Goal: Obtain resource: Download file/media

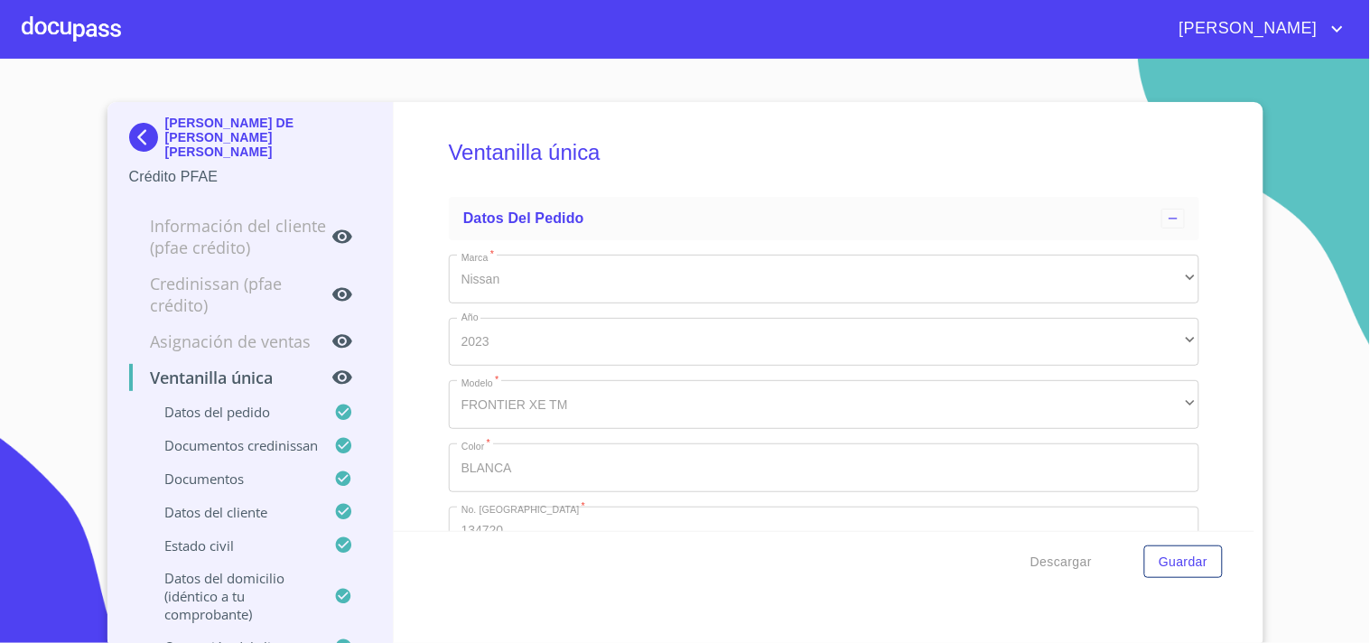
click at [46, 33] on div at bounding box center [71, 29] width 99 height 58
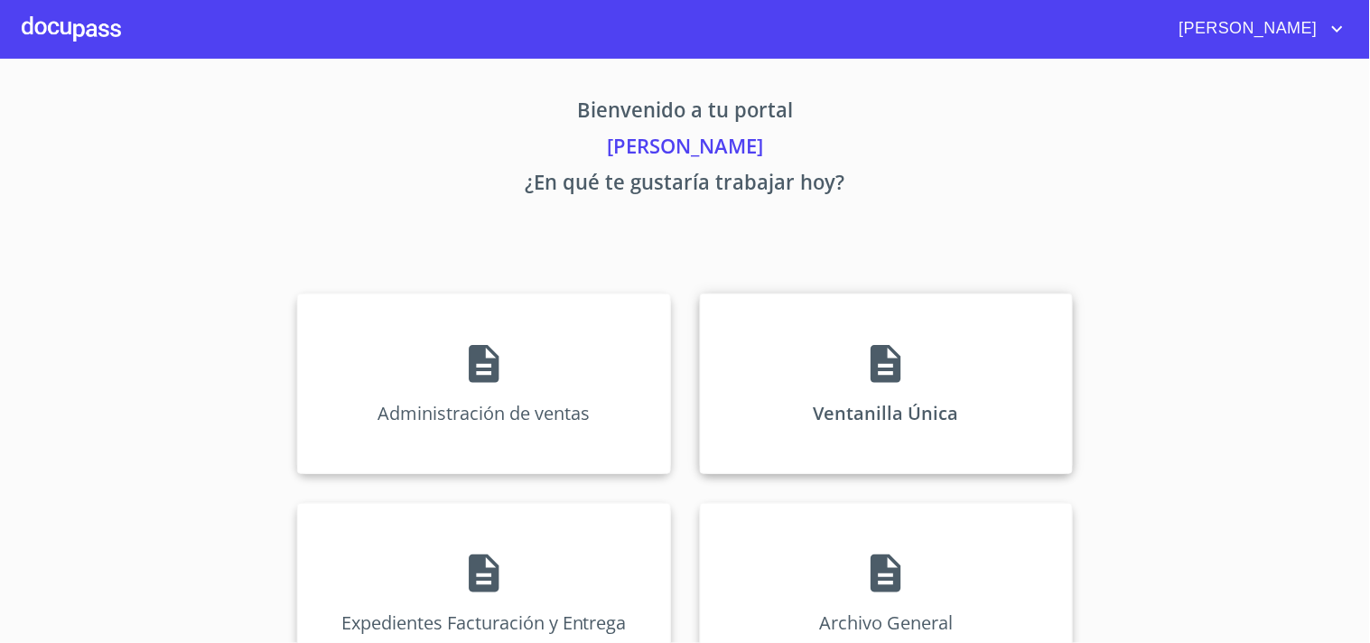
click at [793, 316] on div "Ventanilla Única" at bounding box center [886, 383] width 373 height 181
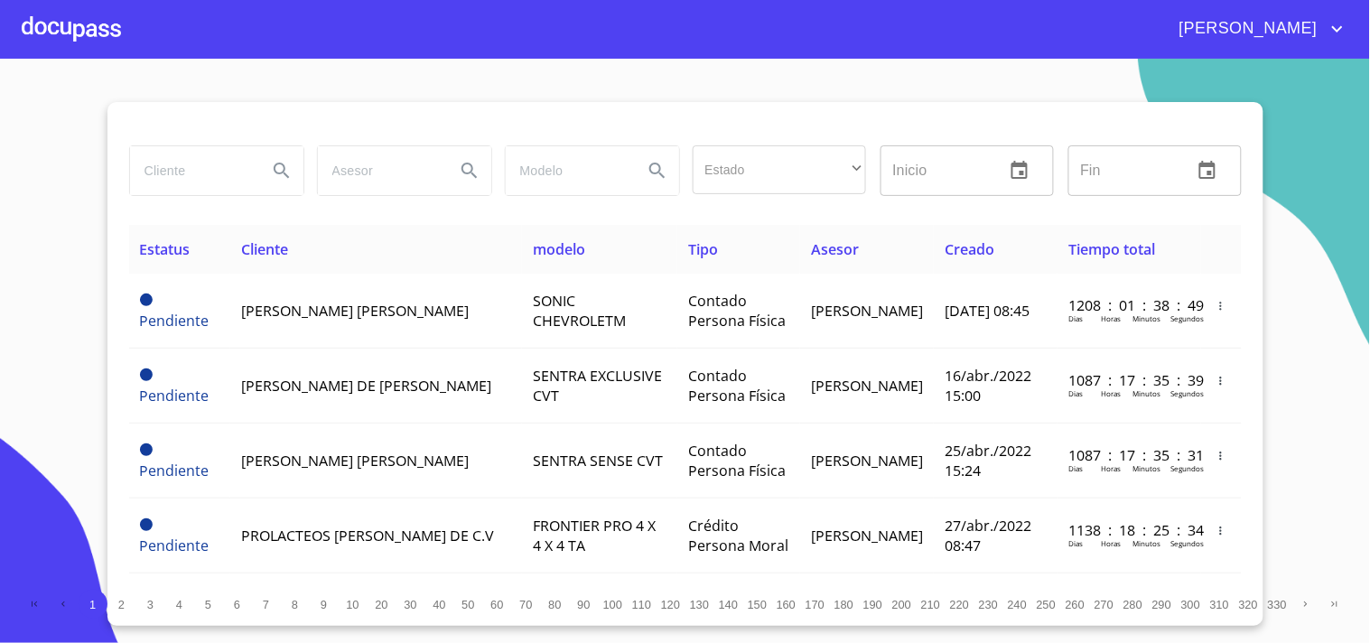
click at [142, 172] on input "search" at bounding box center [191, 170] width 123 height 49
click at [138, 174] on input "search" at bounding box center [191, 170] width 123 height 49
type input "2"
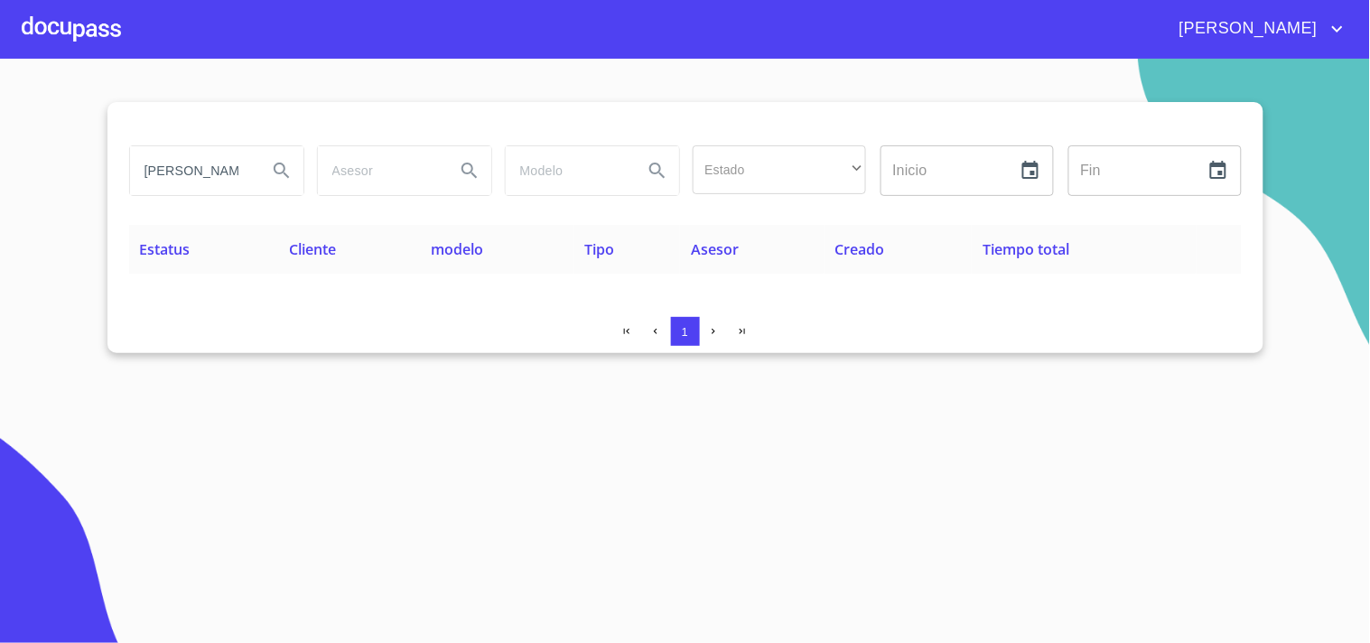
click at [0, 176] on section "[PERSON_NAME] Estado ​ ​ Inicio ​ Fin ​ Estatus Cliente modelo Tipo Asesor Crea…" at bounding box center [685, 351] width 1370 height 584
click at [226, 165] on input "[PERSON_NAME]" at bounding box center [191, 170] width 123 height 49
drag, startPoint x: 233, startPoint y: 166, endPoint x: 0, endPoint y: 166, distance: 232.9
click at [0, 166] on section "[PERSON_NAME] Estado ​ ​ Inicio ​ Fin ​ Estatus Cliente modelo Tipo Asesor Crea…" at bounding box center [685, 351] width 1370 height 584
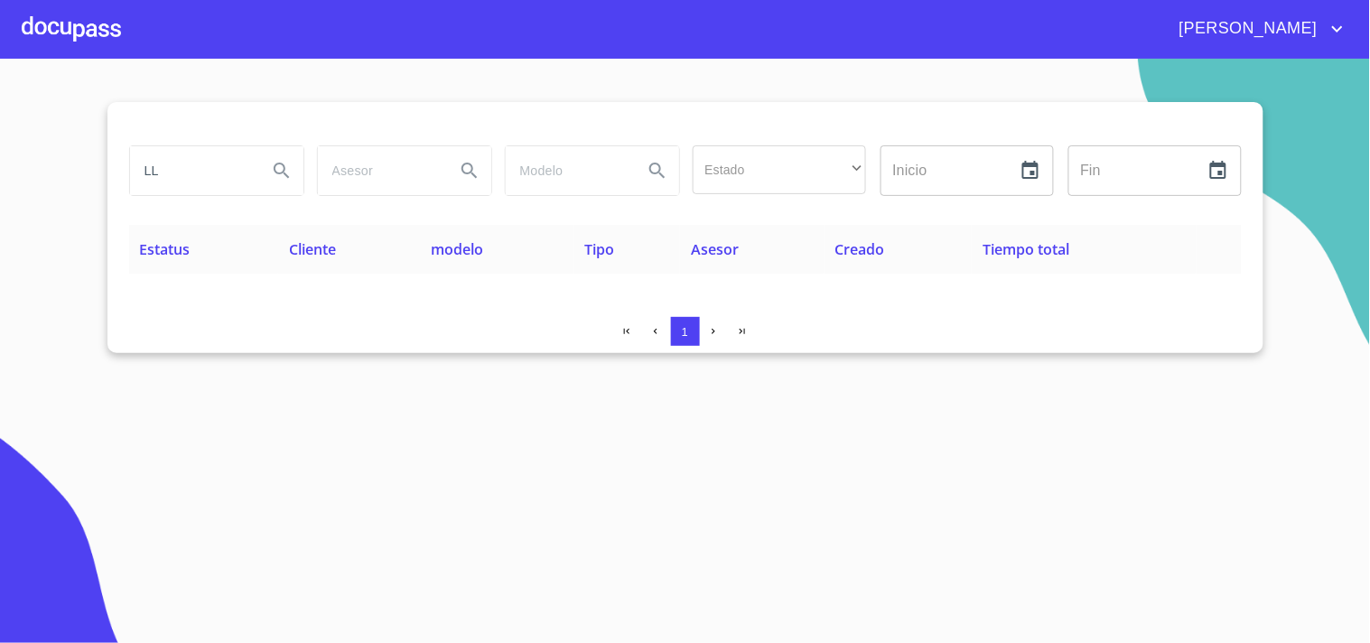
type input "L"
type input "[PERSON_NAME] [PERSON_NAME]"
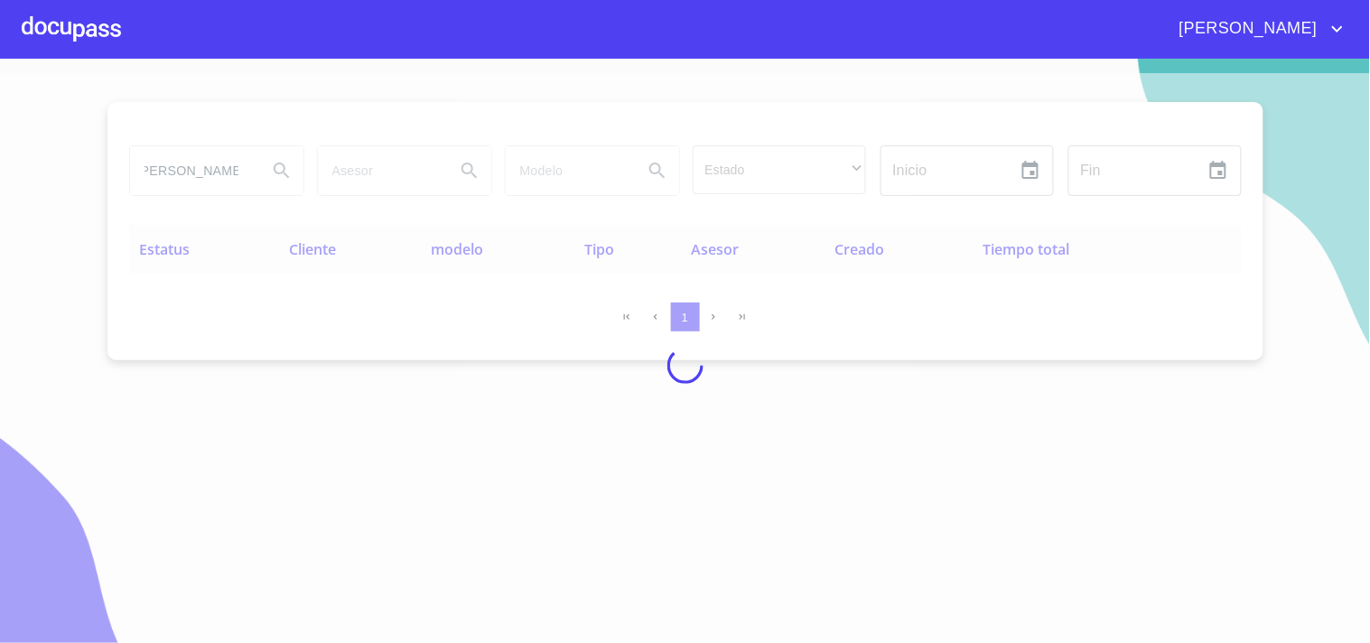
scroll to position [0, 0]
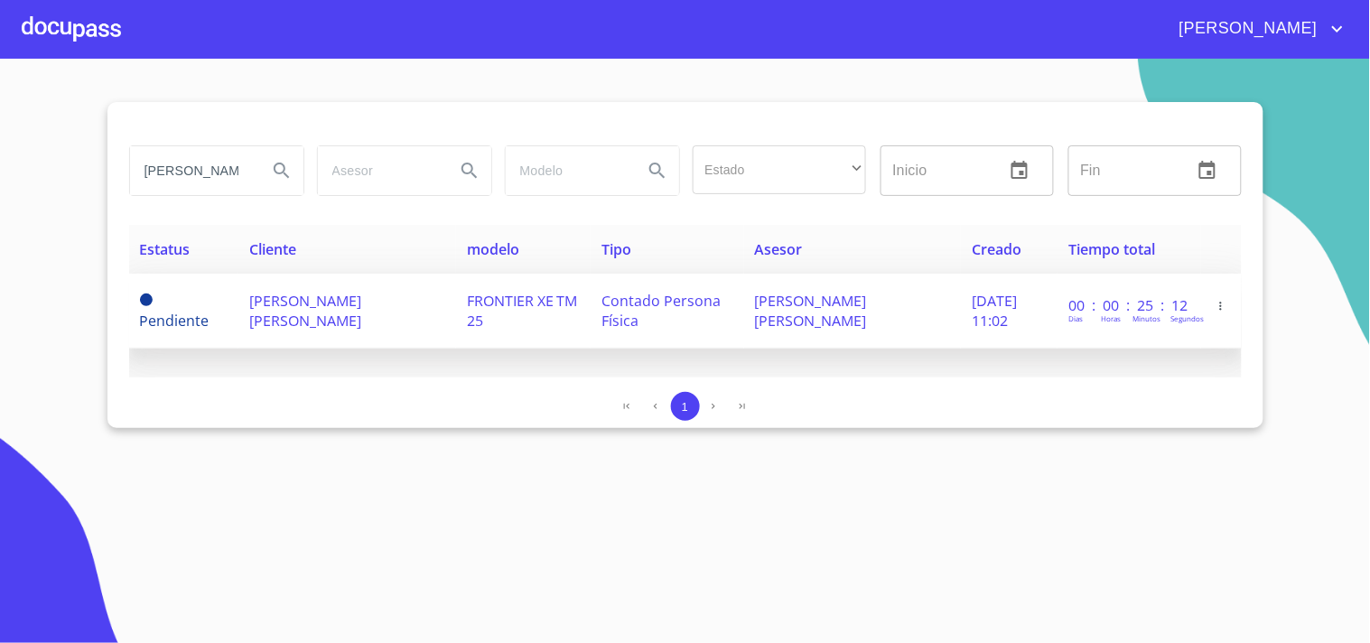
click at [491, 327] on td "FRONTIER XE TM 25" at bounding box center [523, 311] width 135 height 75
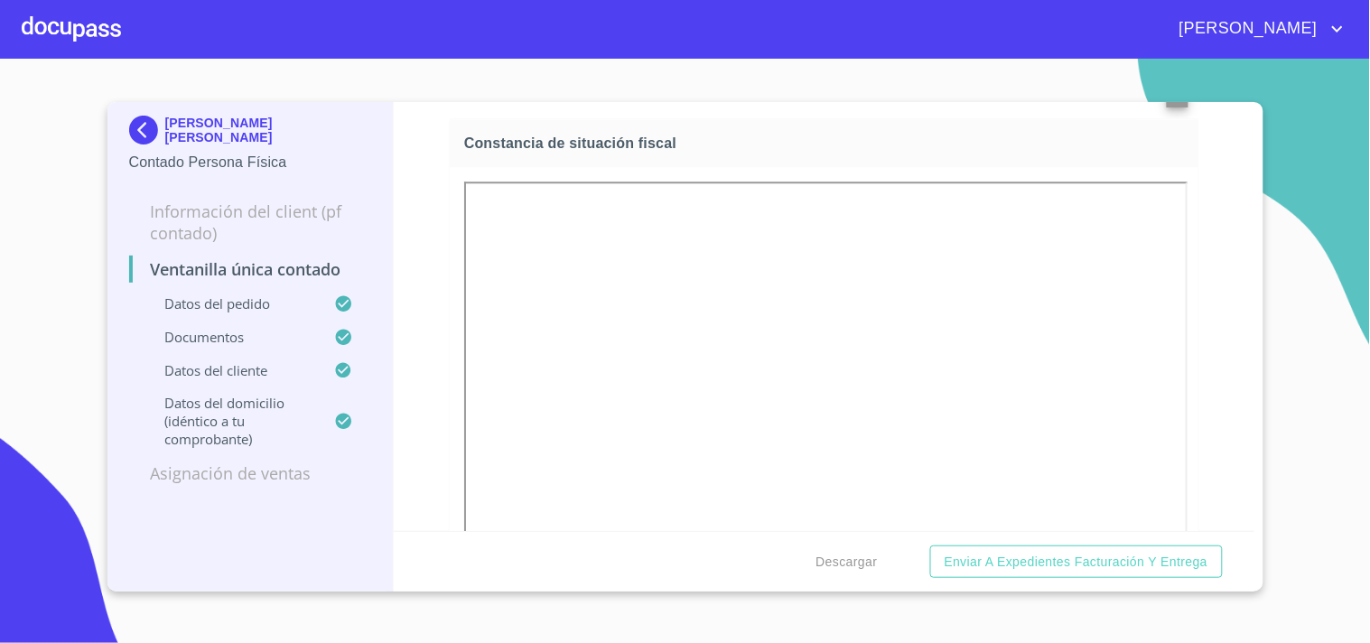
scroll to position [3009, 0]
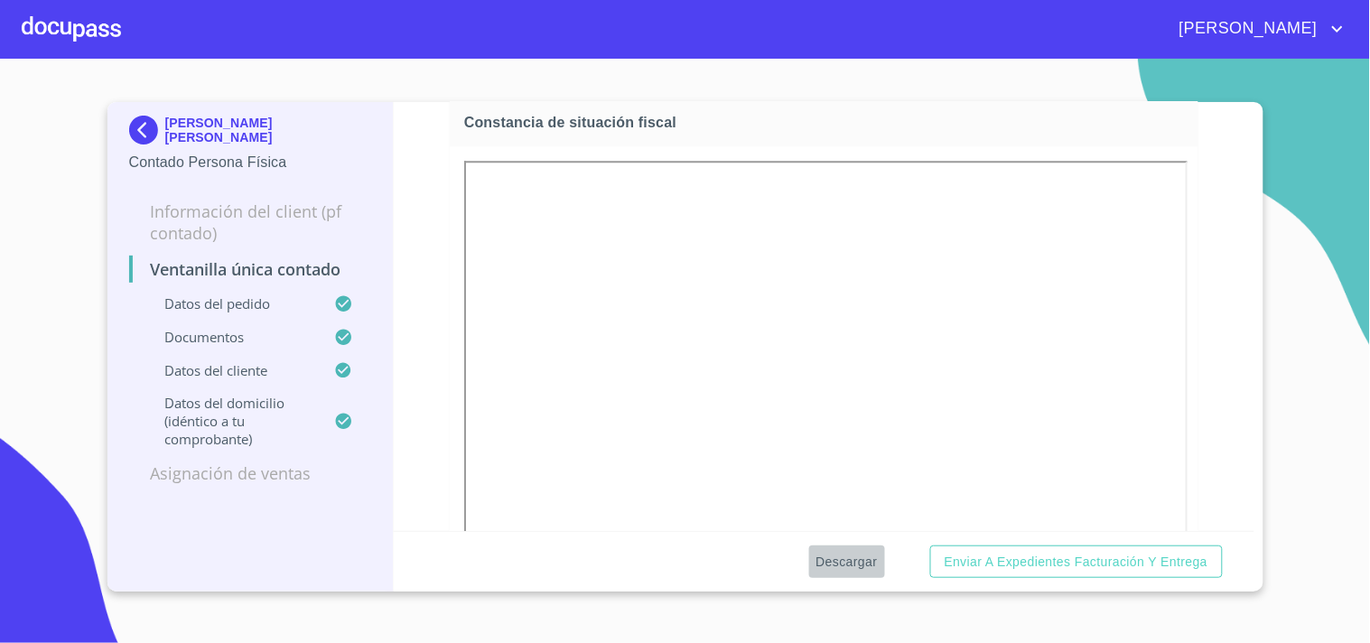
click at [860, 563] on span "Descargar" at bounding box center [846, 562] width 61 height 23
click at [76, 34] on div at bounding box center [71, 29] width 99 height 58
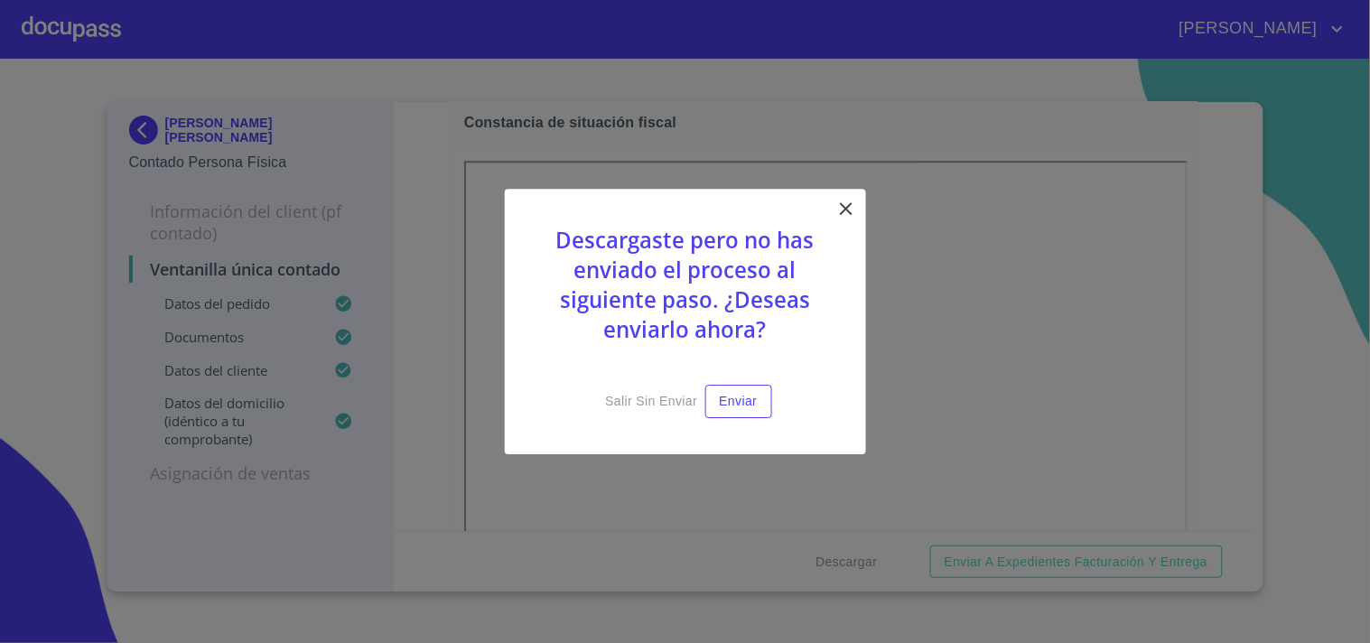
click at [842, 219] on icon at bounding box center [846, 209] width 22 height 22
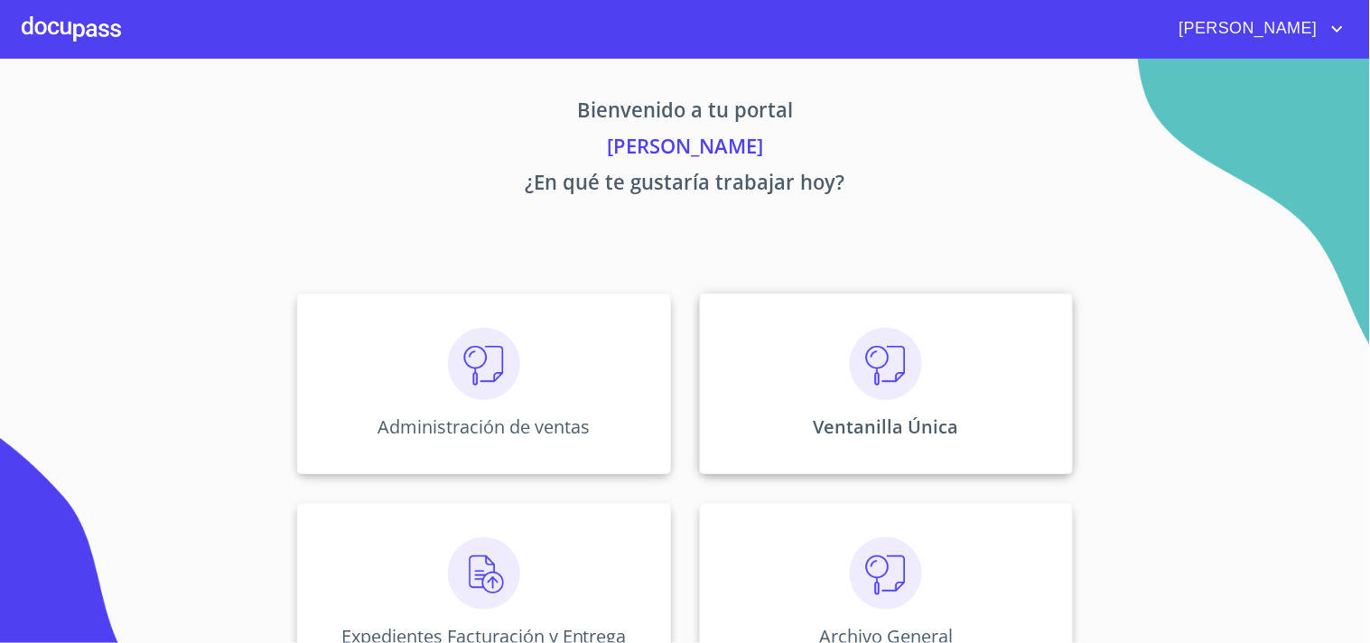
click at [885, 384] on div "Ventanilla Única" at bounding box center [886, 383] width 373 height 181
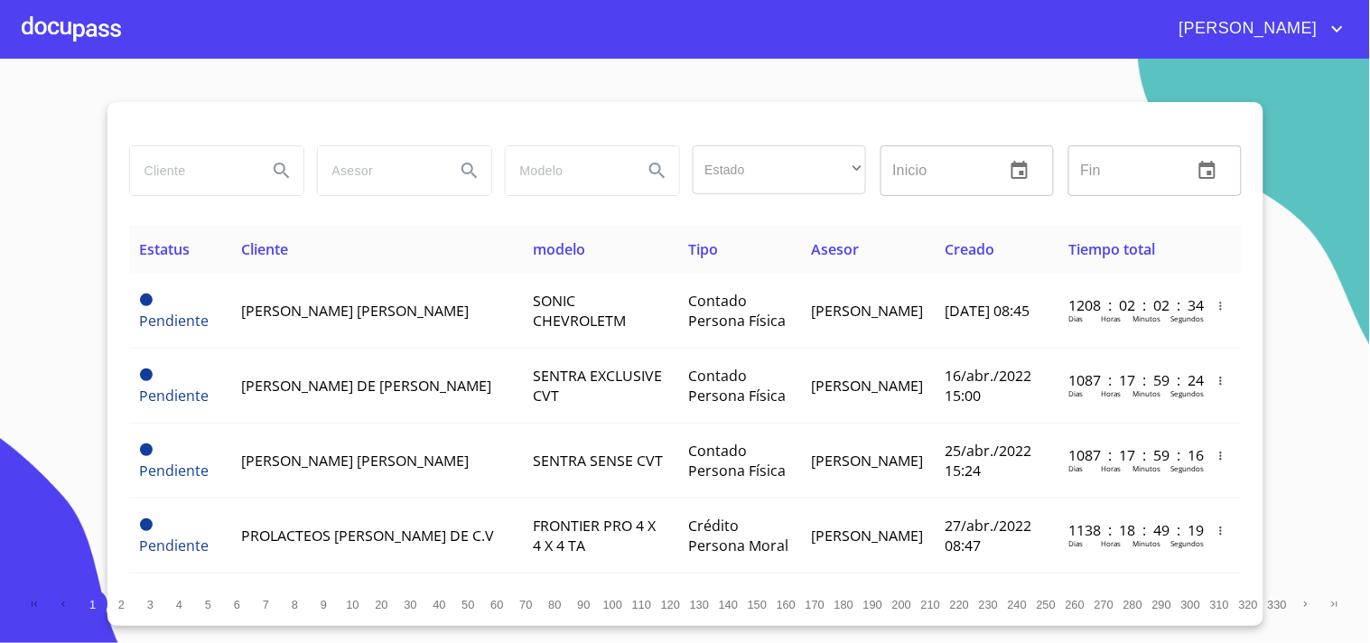
click at [138, 186] on input "search" at bounding box center [191, 170] width 123 height 49
type input "m"
type input "[PERSON_NAME]"
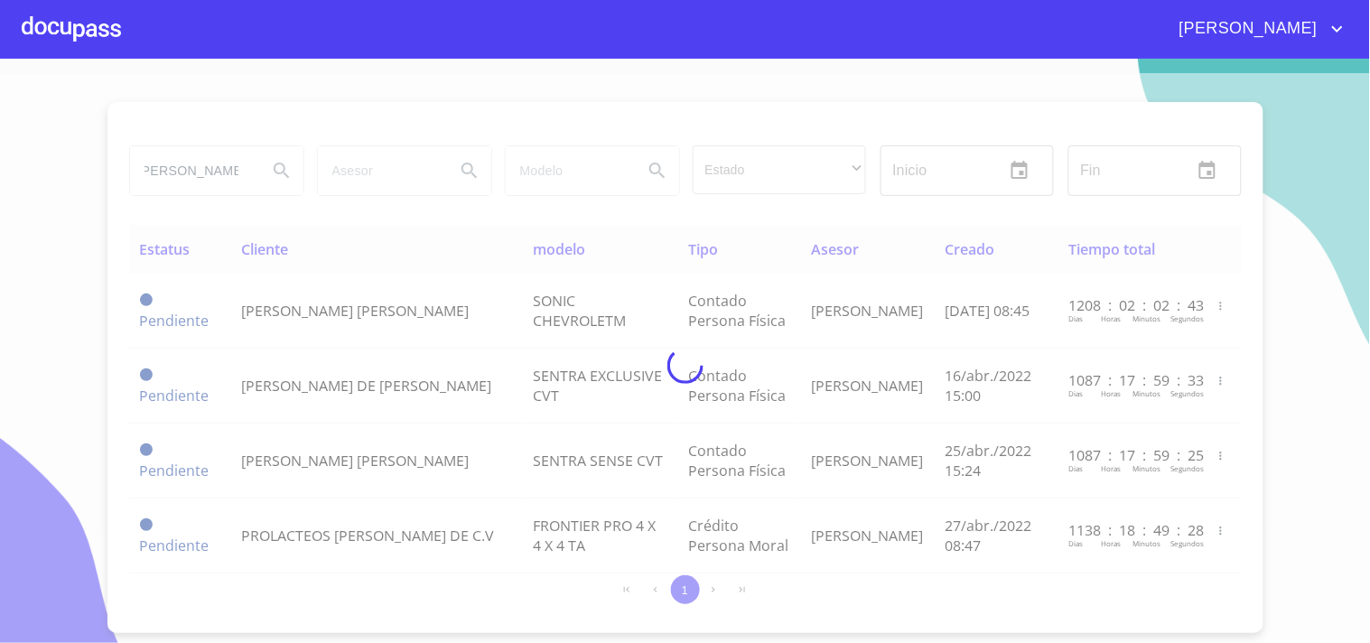
scroll to position [0, 0]
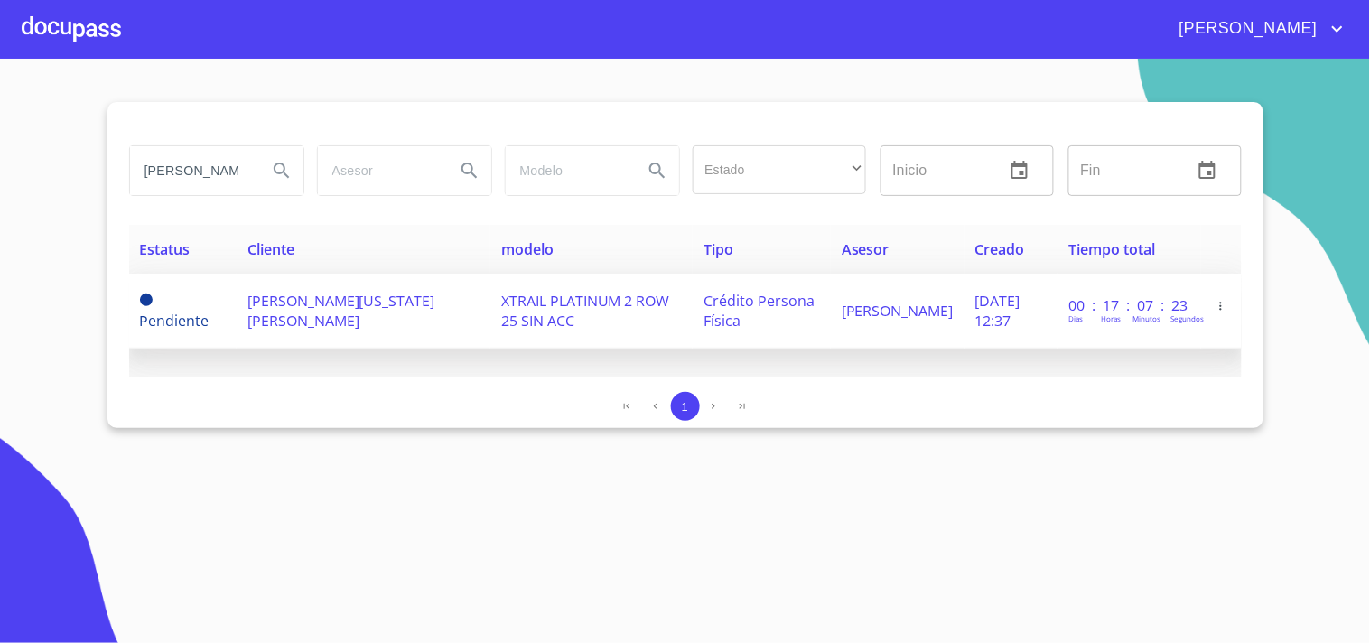
click at [370, 274] on td "[PERSON_NAME][US_STATE] [PERSON_NAME]" at bounding box center [364, 311] width 254 height 75
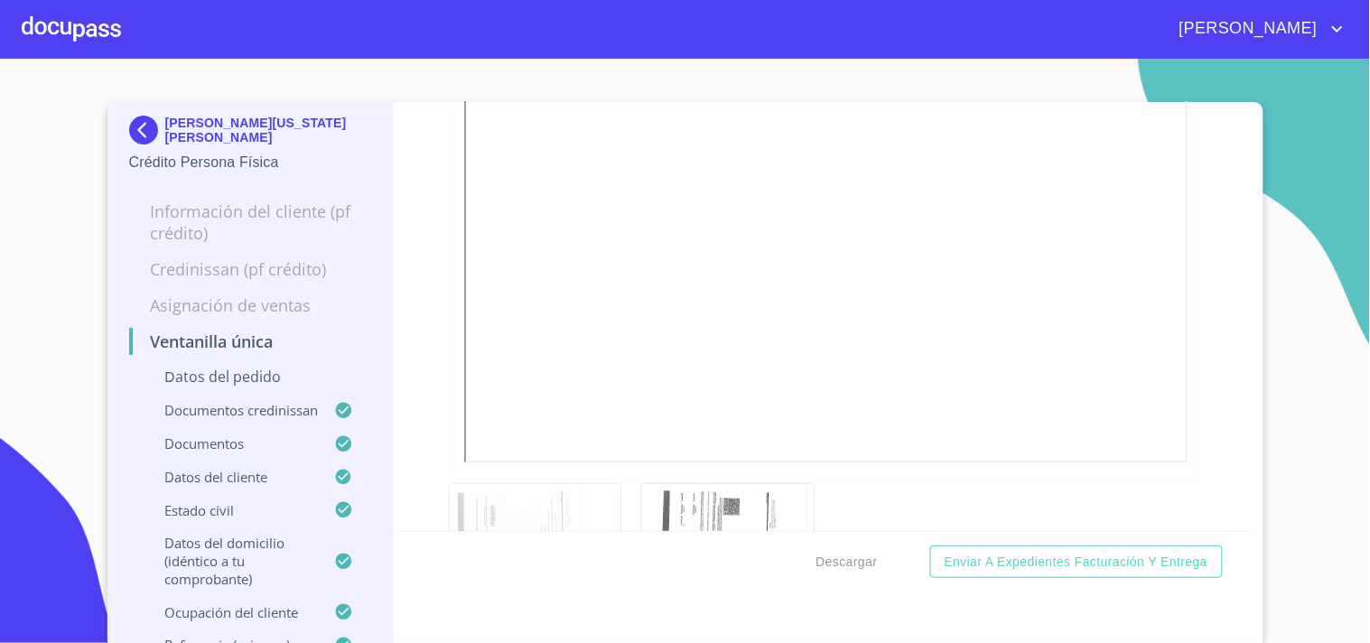
scroll to position [5918, 0]
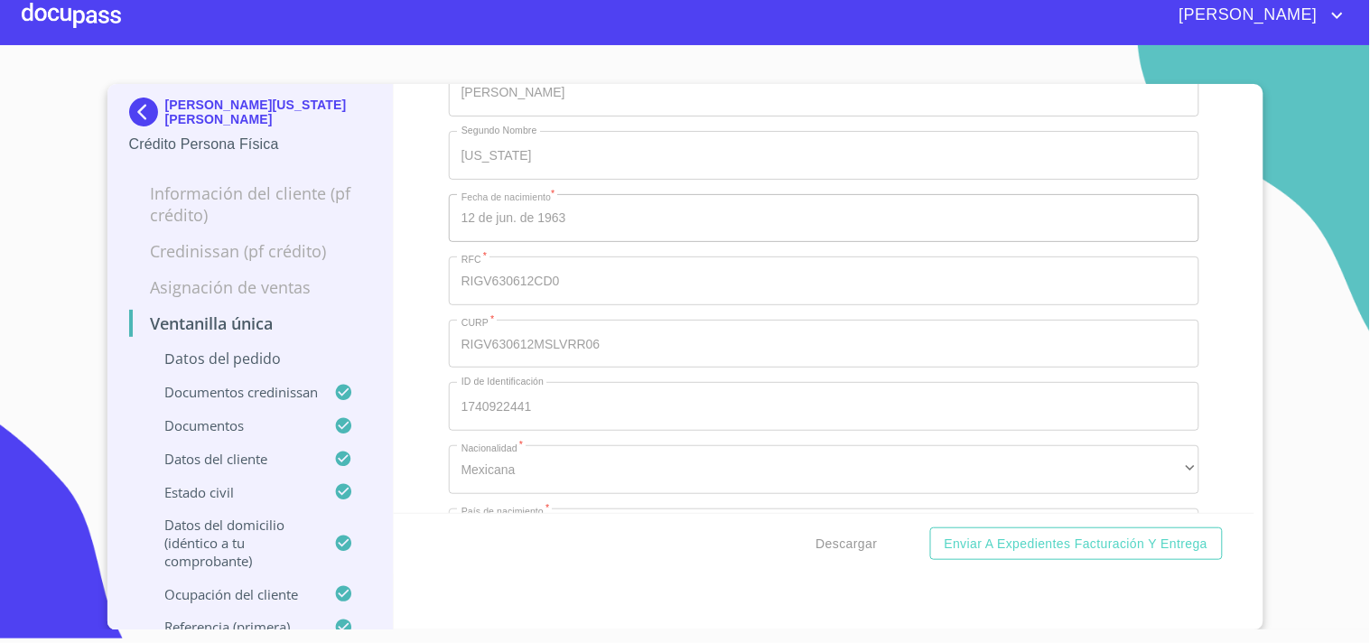
scroll to position [6823, 0]
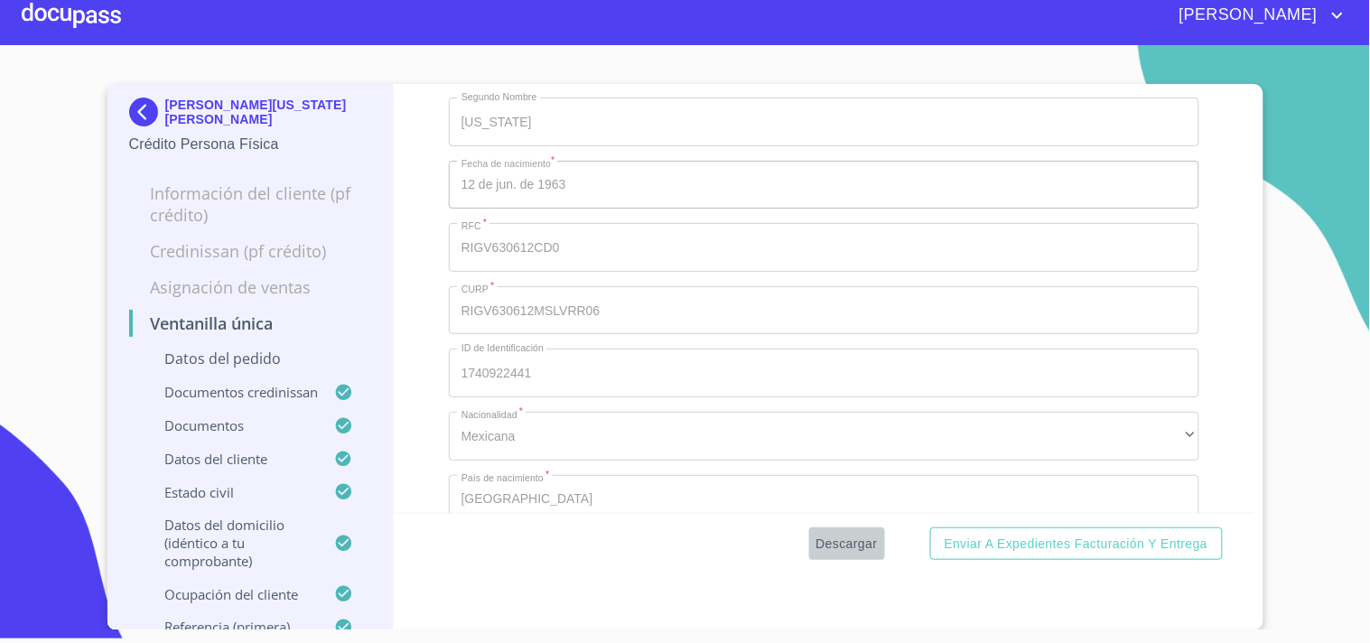
click at [824, 545] on span "Descargar" at bounding box center [846, 544] width 61 height 23
click at [111, 20] on div at bounding box center [71, 15] width 99 height 58
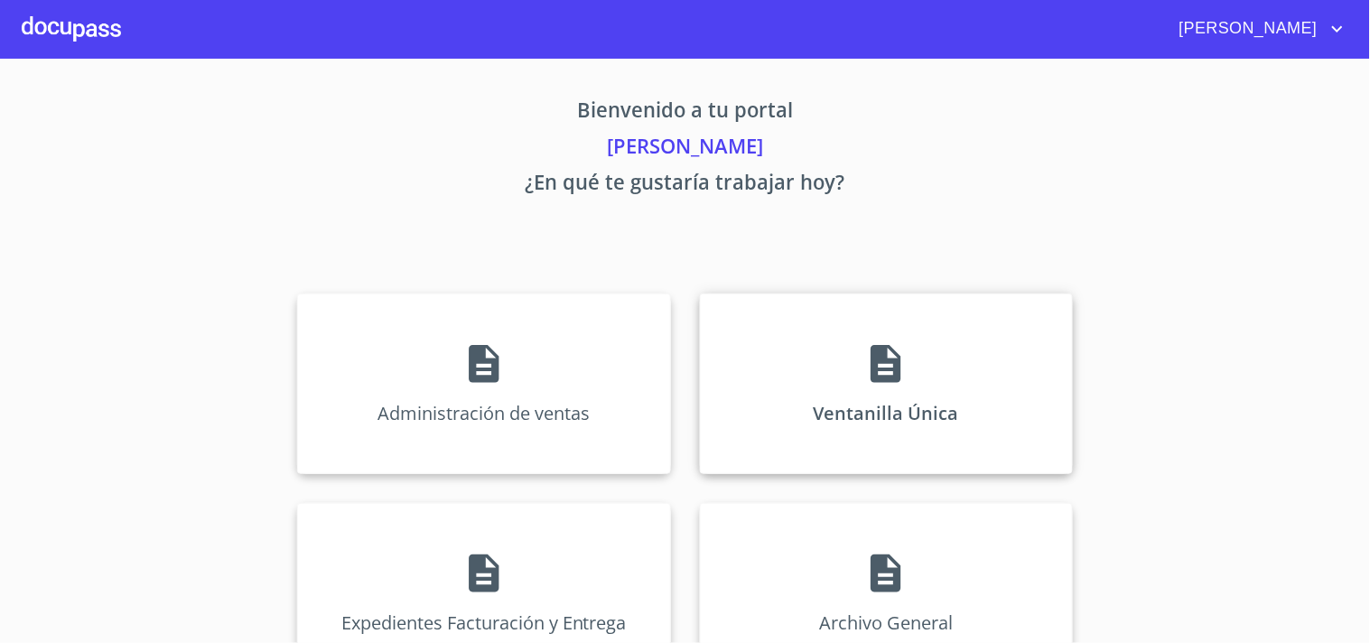
click at [825, 338] on div "Ventanilla Única" at bounding box center [886, 383] width 373 height 181
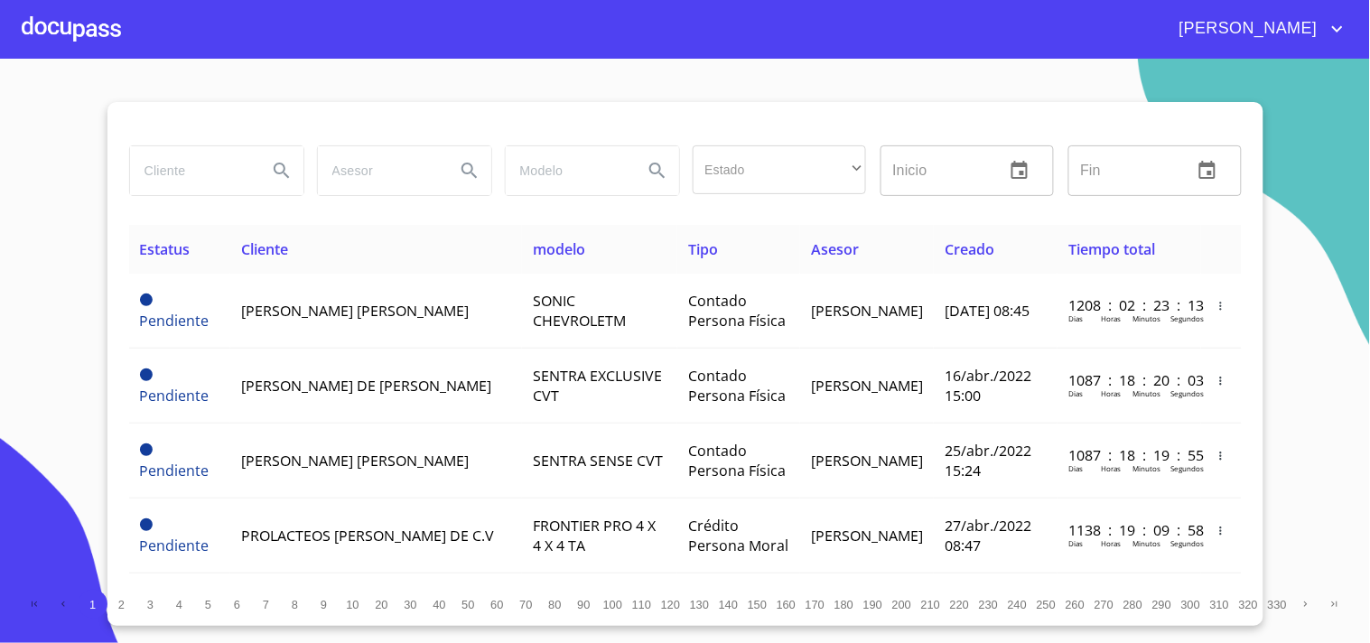
click at [185, 196] on div at bounding box center [216, 170] width 188 height 65
click at [204, 178] on input "search" at bounding box center [191, 170] width 123 height 49
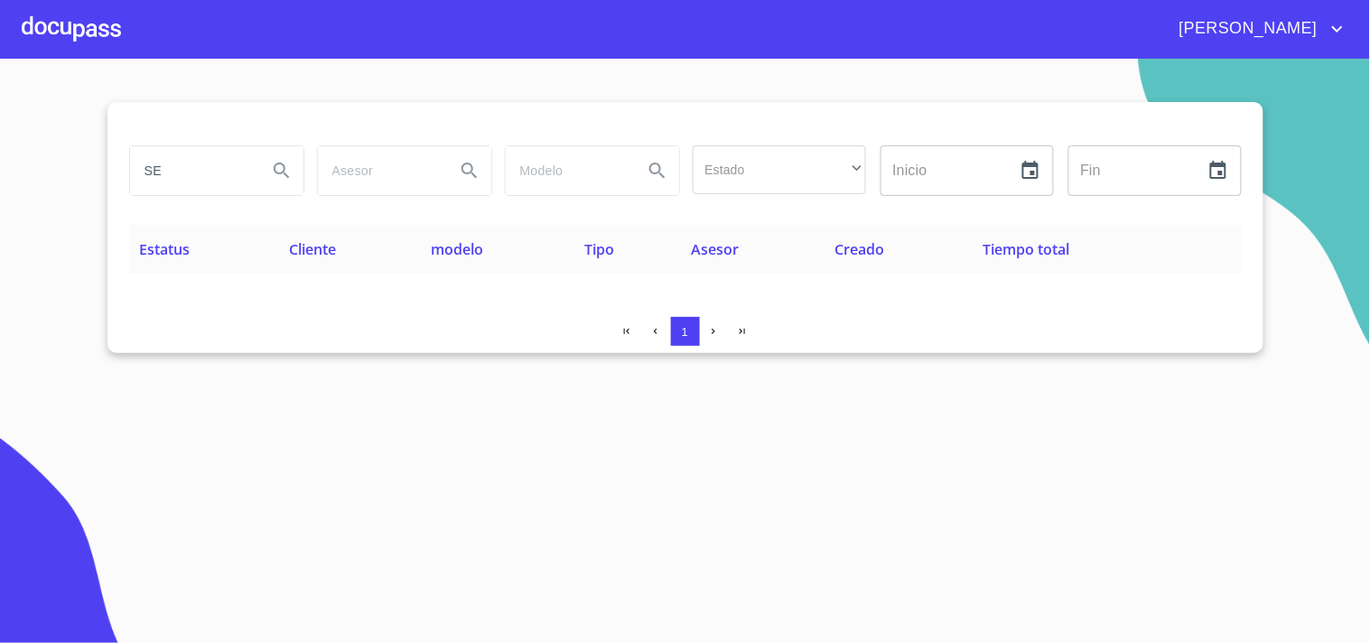
type input "S"
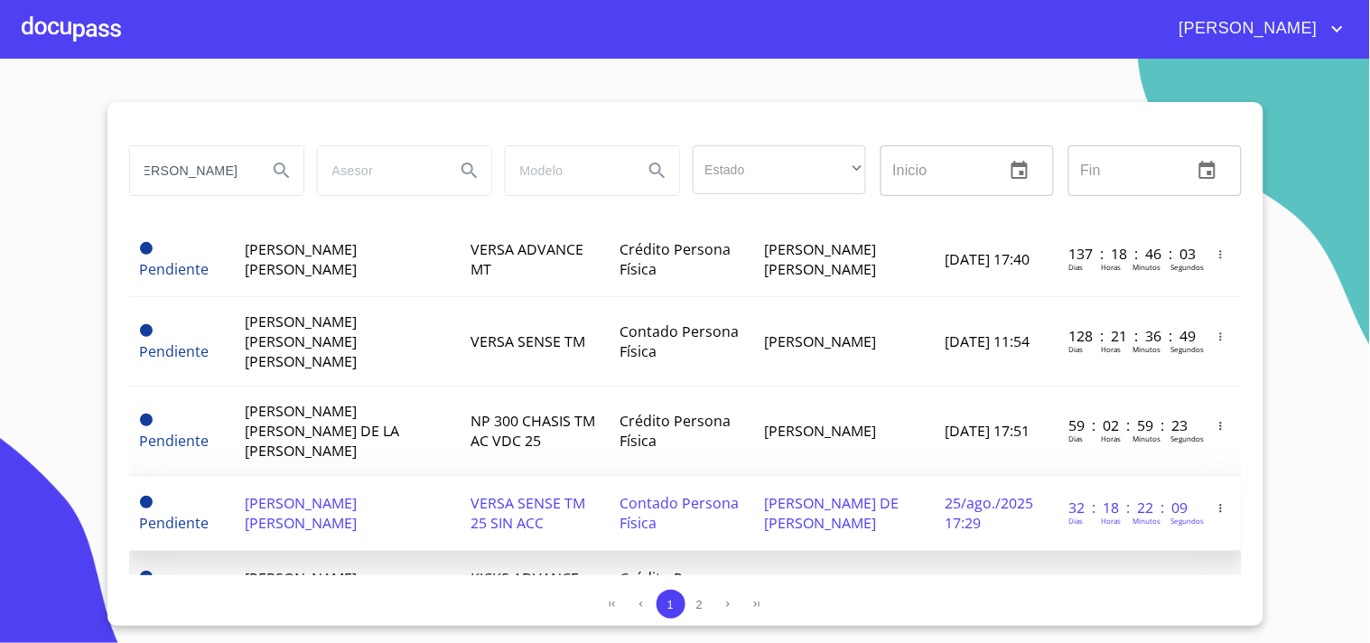
scroll to position [0, 39]
type input "[PERSON_NAME]"
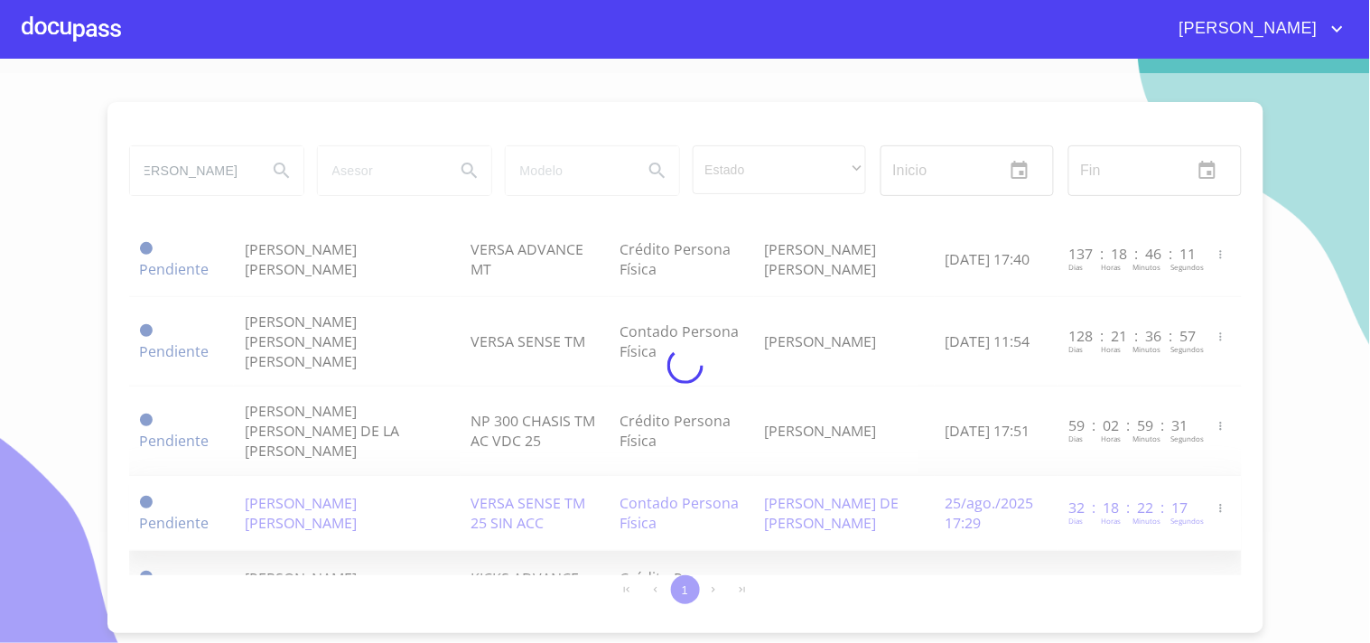
scroll to position [0, 0]
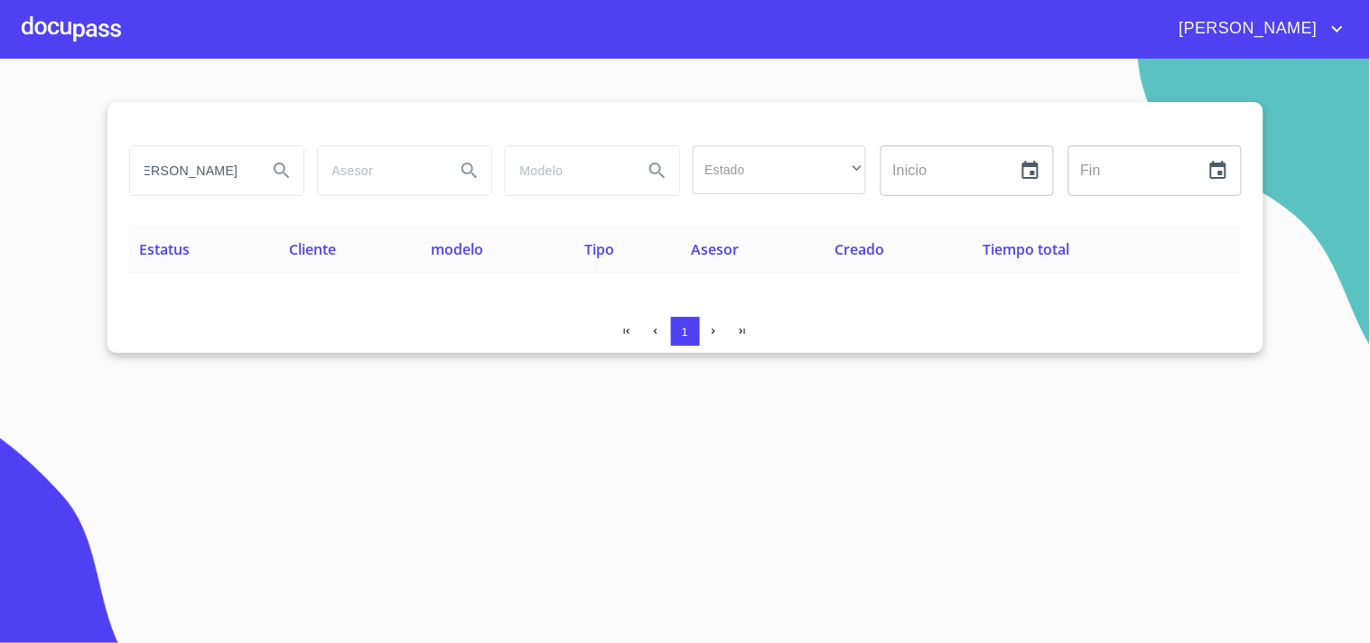
click at [76, 25] on div at bounding box center [71, 29] width 99 height 58
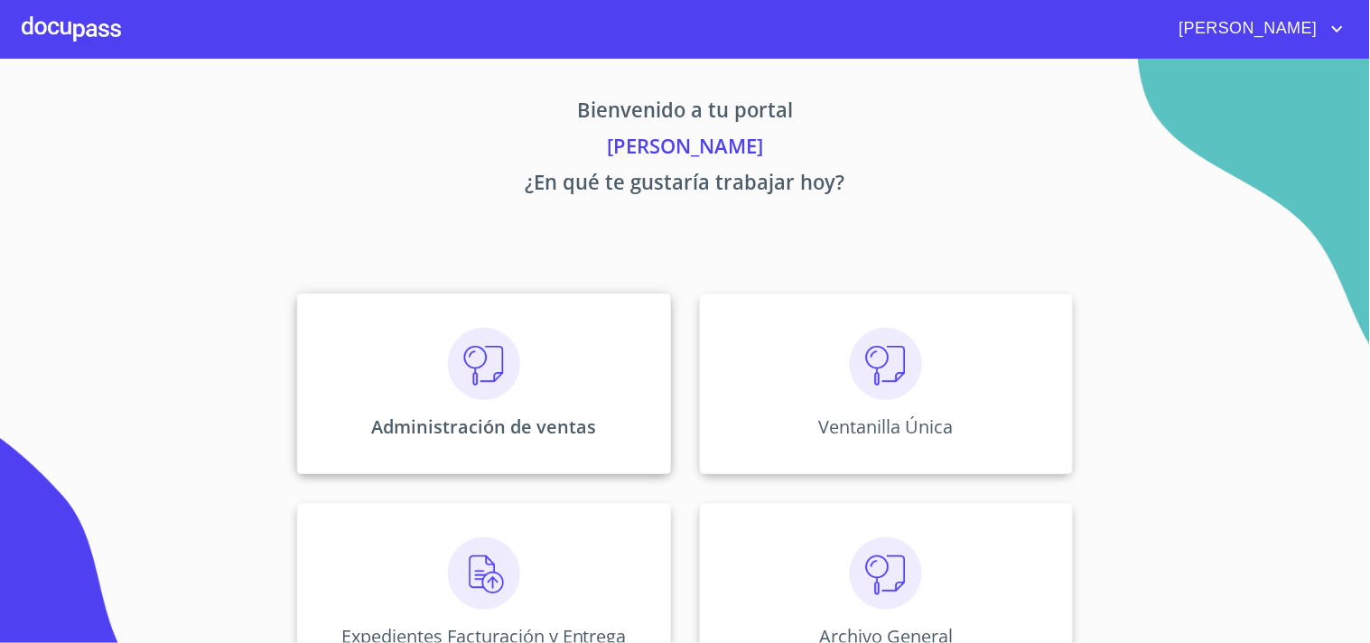
click at [476, 372] on img at bounding box center [484, 364] width 72 height 72
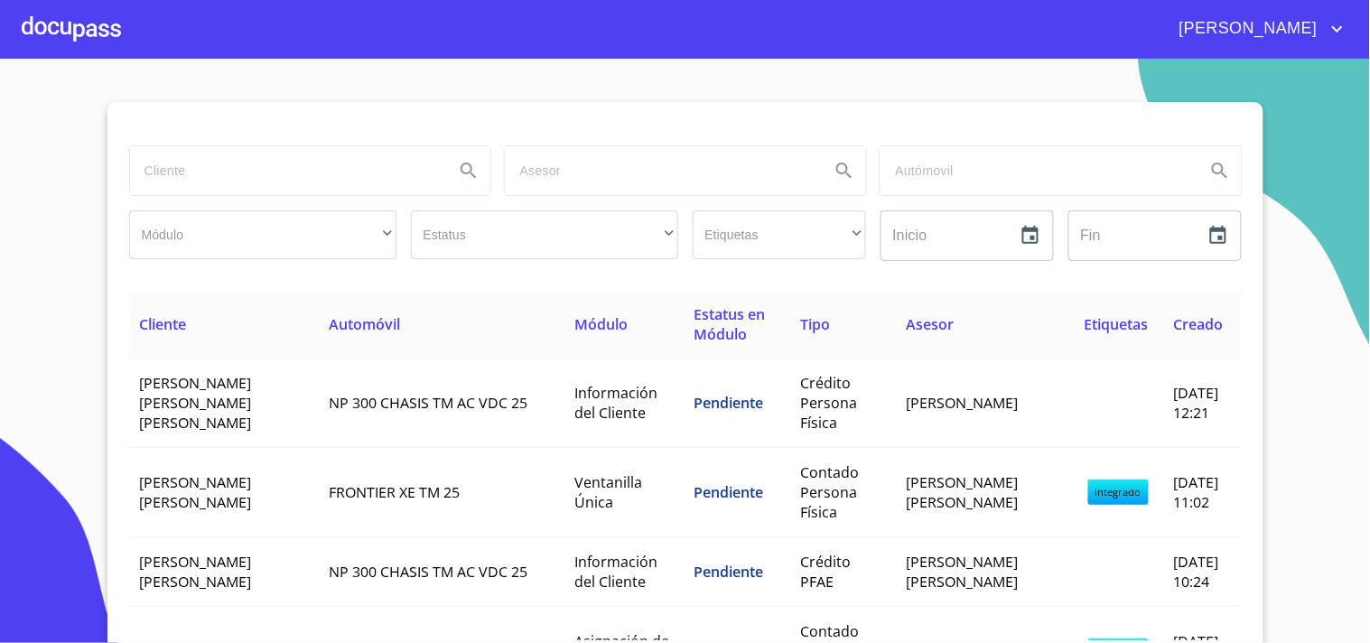
click at [229, 174] on input "search" at bounding box center [285, 170] width 311 height 49
type input "[PERSON_NAME]"
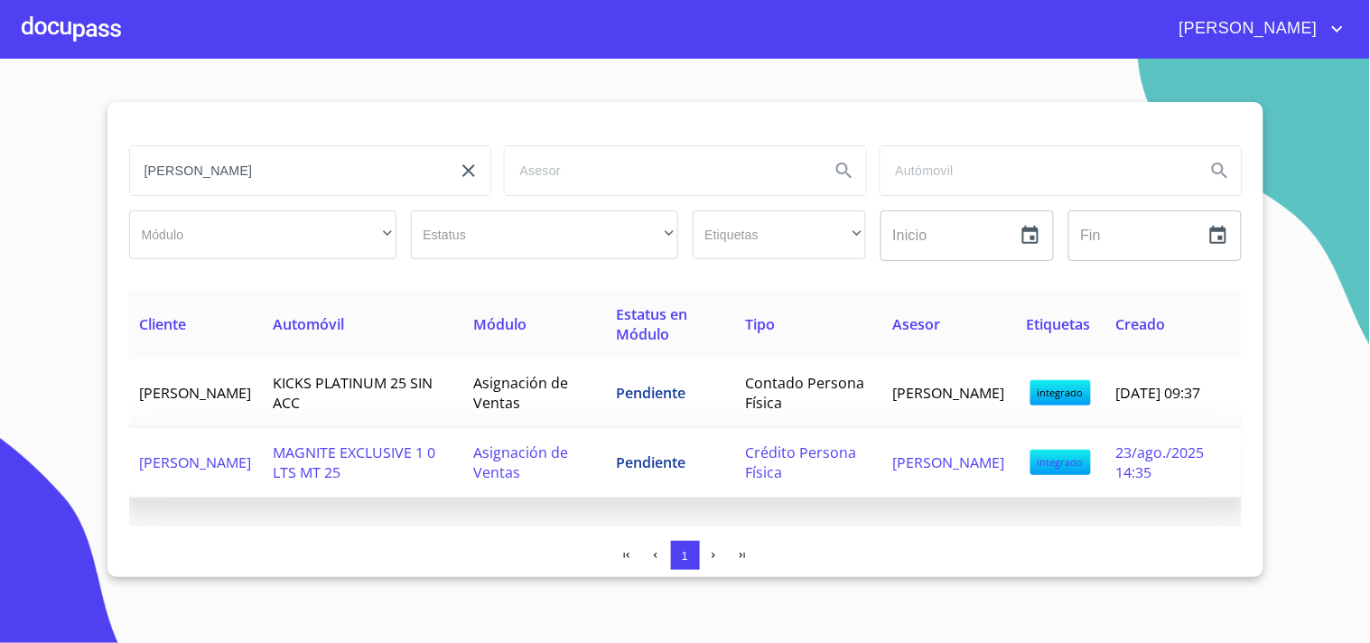
click at [766, 428] on td "Crédito Persona Física" at bounding box center [808, 463] width 147 height 70
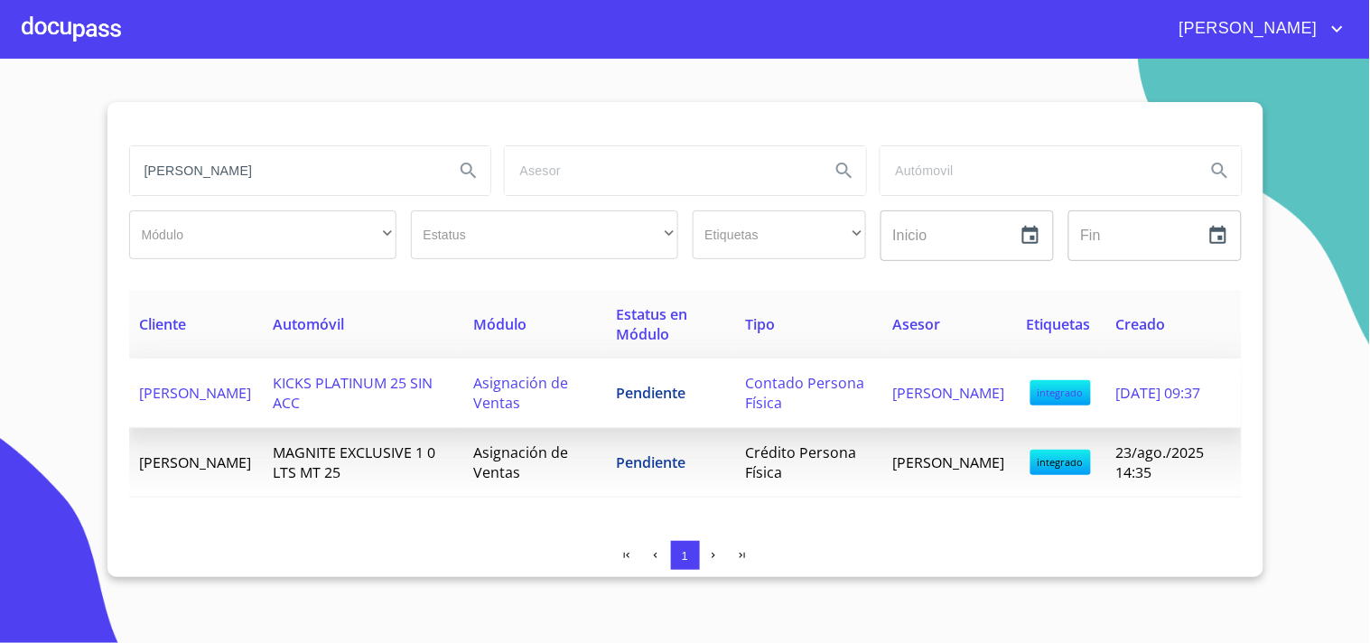
click at [263, 407] on td "[PERSON_NAME]" at bounding box center [196, 393] width 134 height 70
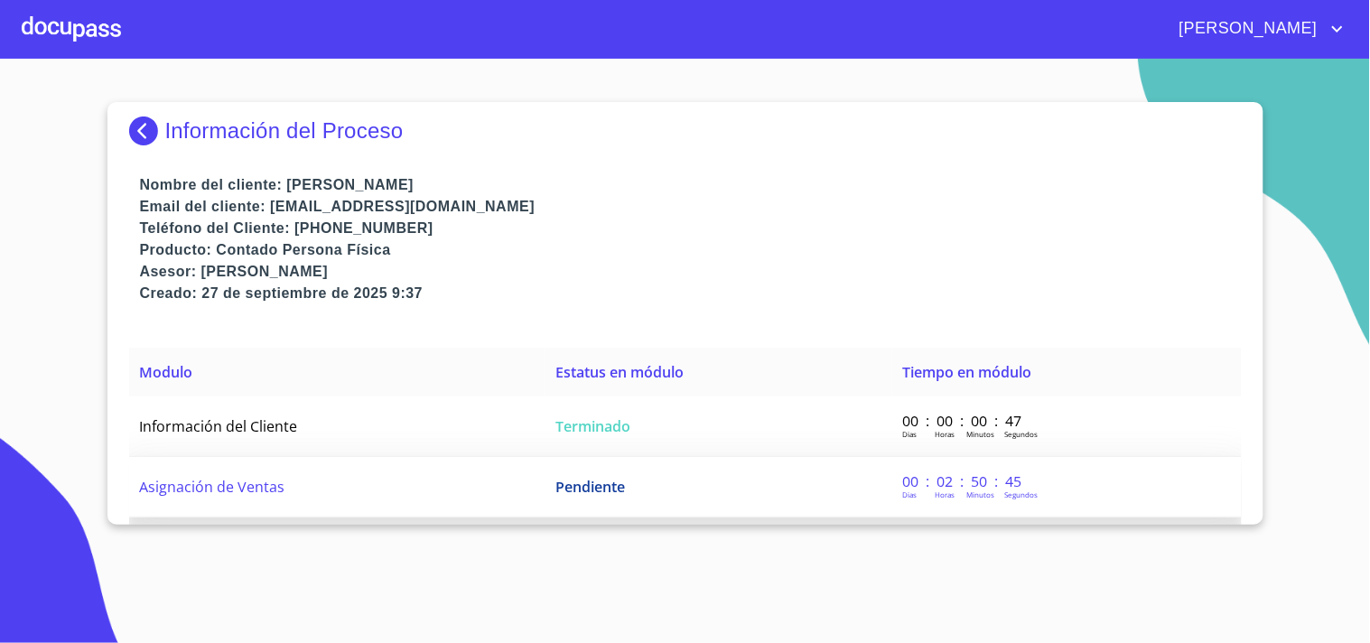
click at [766, 465] on td "Pendiente" at bounding box center [717, 487] width 347 height 60
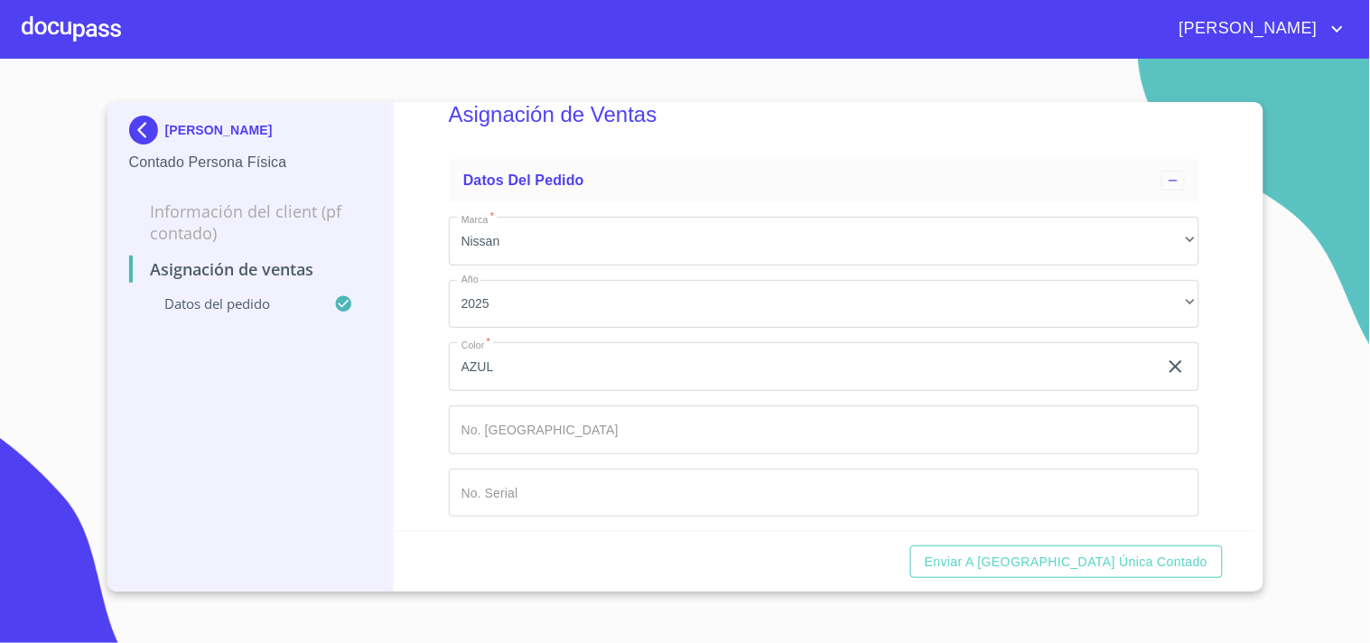
scroll to position [59, 0]
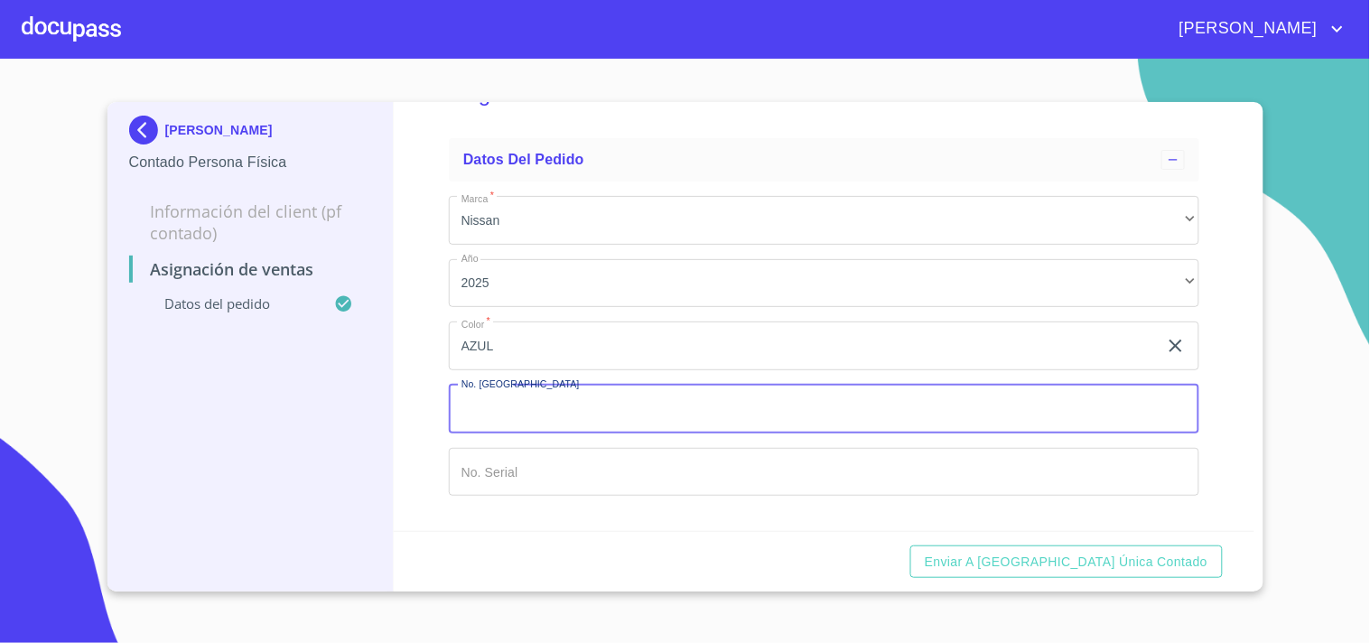
click at [600, 413] on input "Marca   *" at bounding box center [824, 409] width 750 height 49
type input "148908"
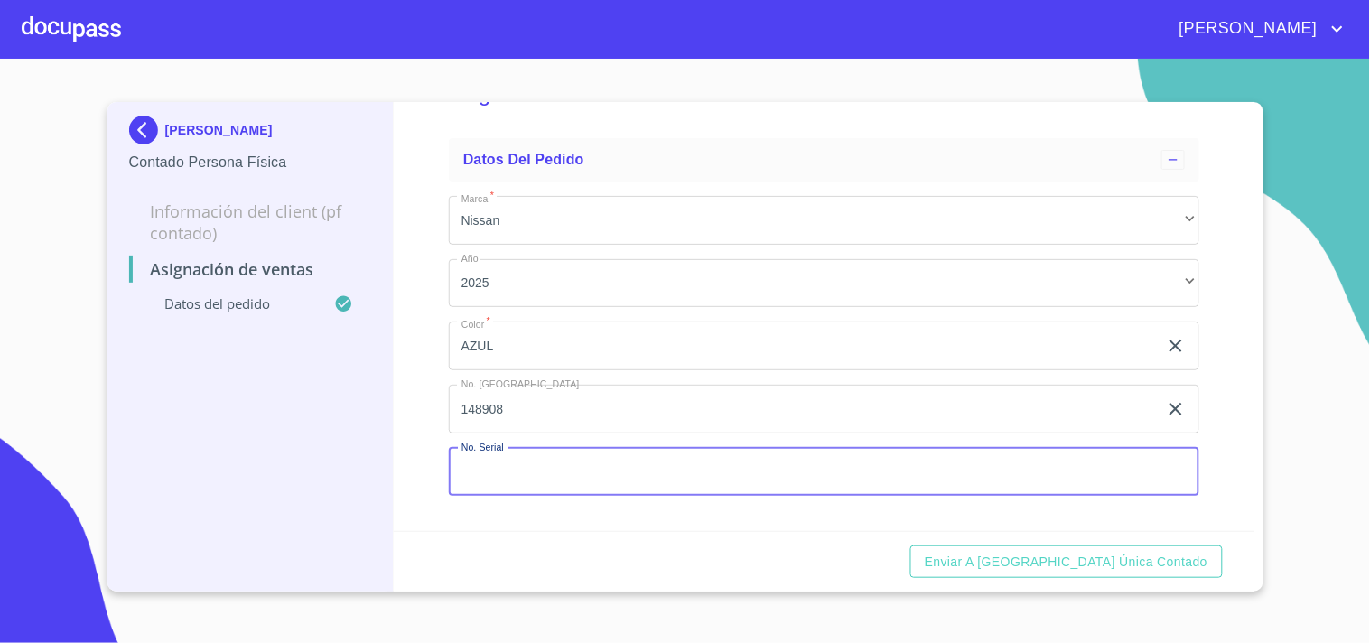
click at [643, 479] on input "Marca   *" at bounding box center [824, 472] width 750 height 49
paste input "[US_VEHICLE_IDENTIFICATION_NUMBER]"
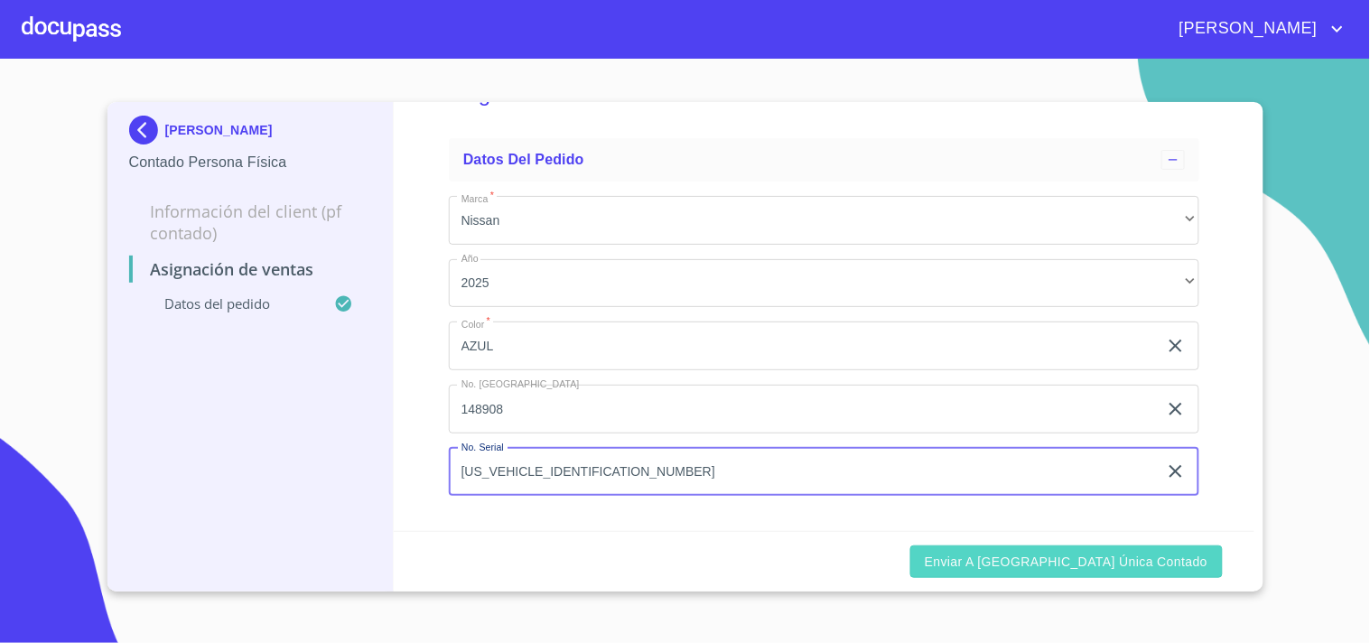
type input "[US_VEHICLE_IDENTIFICATION_NUMBER]"
click at [1100, 554] on span "Enviar a [GEOGRAPHIC_DATA] única contado" at bounding box center [1067, 562] width 284 height 23
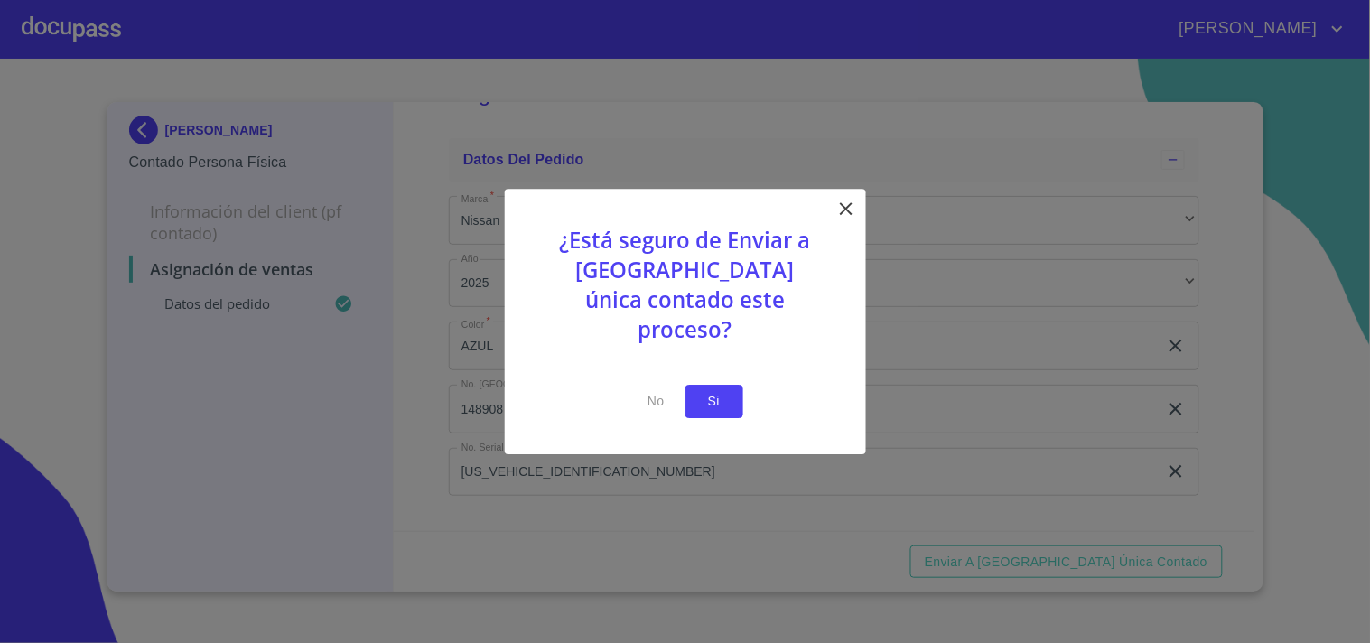
click at [713, 390] on span "Si" at bounding box center [714, 401] width 29 height 23
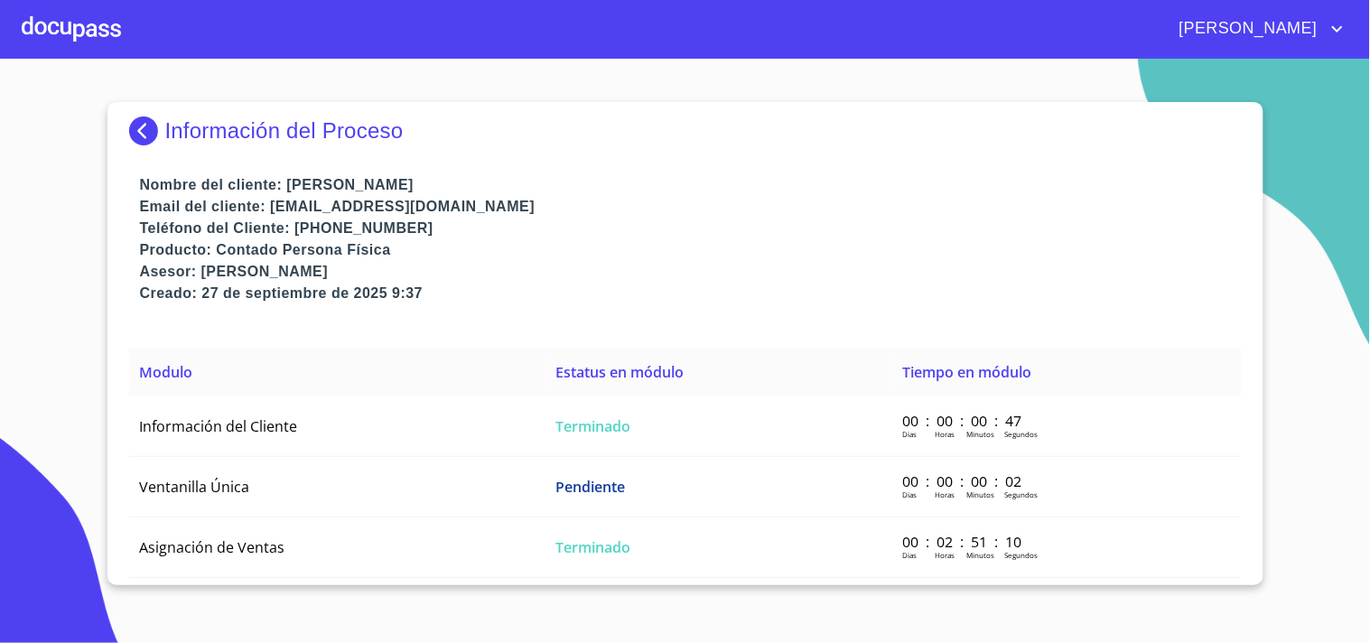
click at [78, 32] on div at bounding box center [71, 29] width 99 height 58
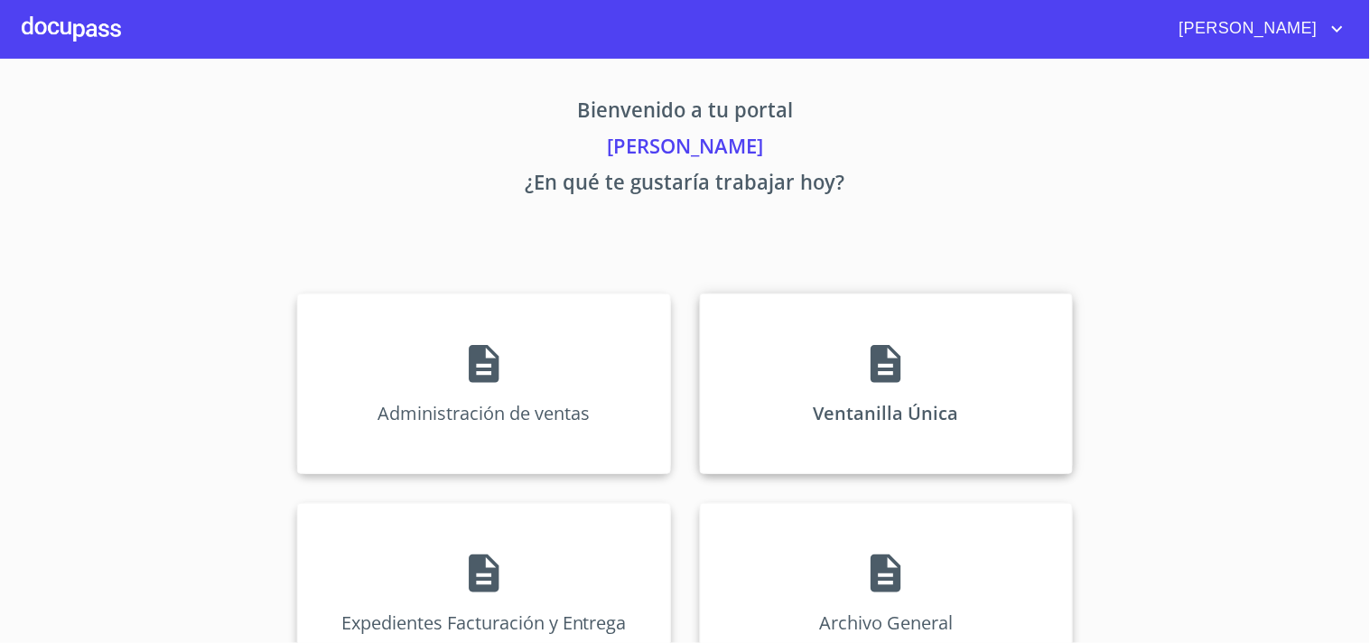
click at [774, 316] on div "Ventanilla Única" at bounding box center [886, 383] width 373 height 181
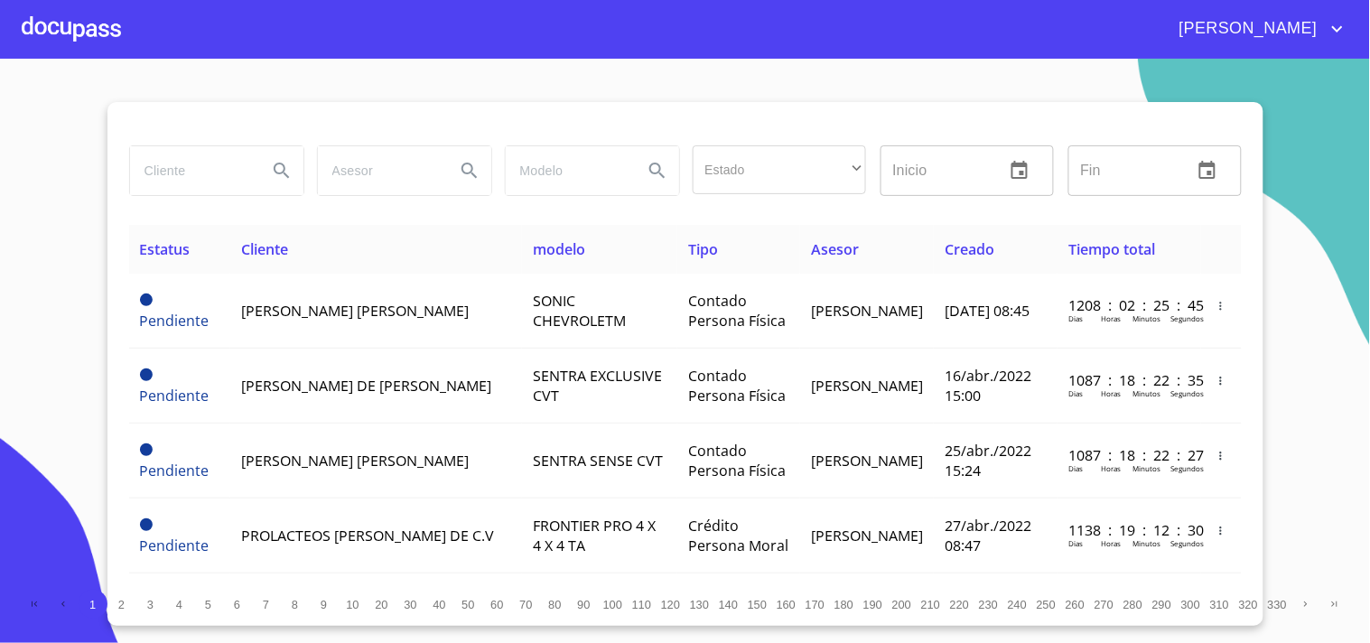
click at [208, 158] on input "search" at bounding box center [191, 170] width 123 height 49
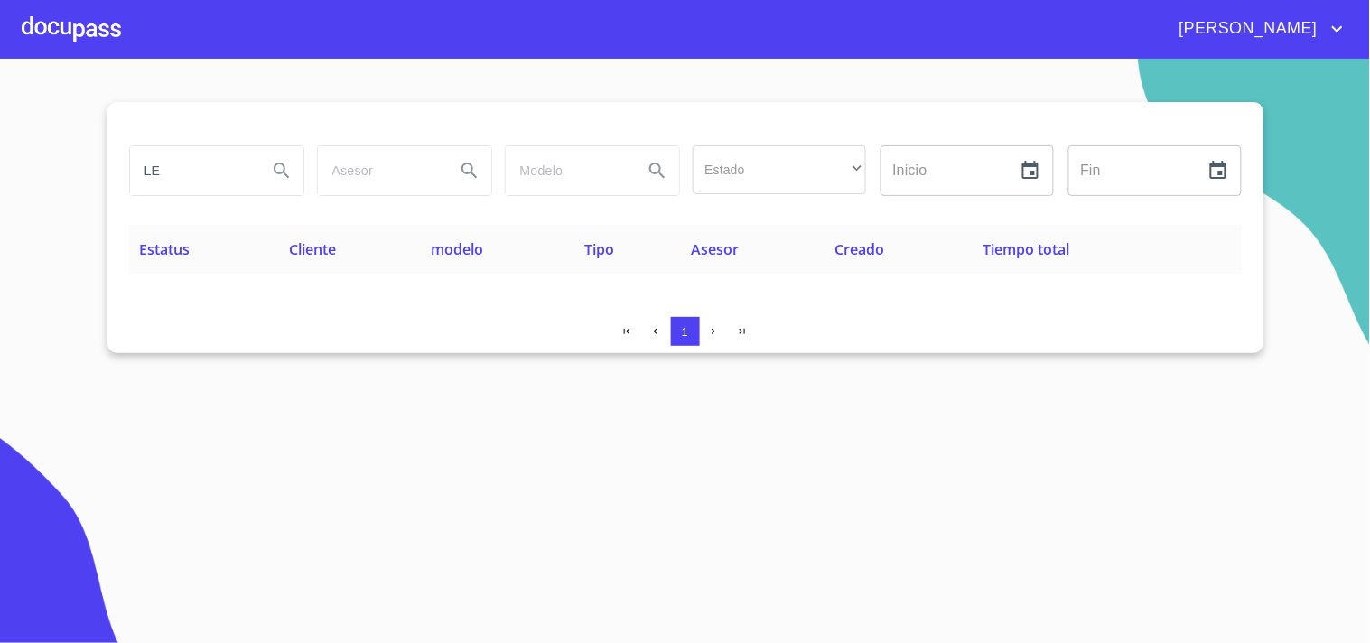
type input "L"
type input "[PERSON_NAME]"
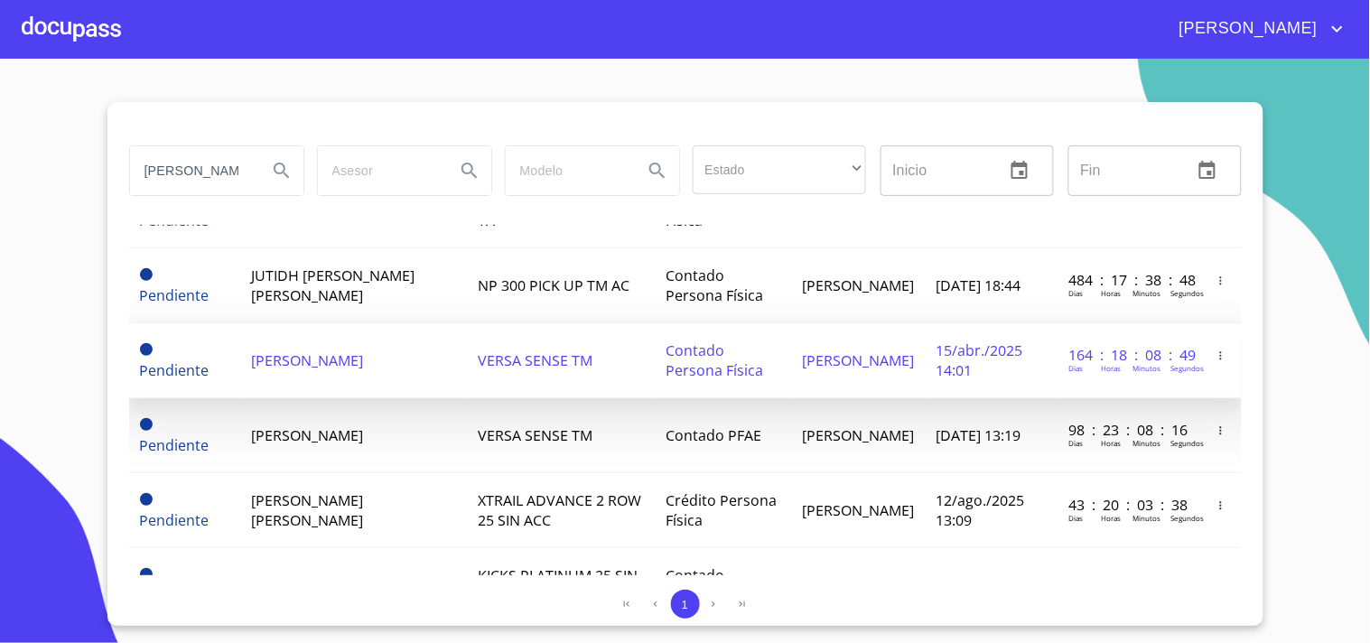
scroll to position [200, 0]
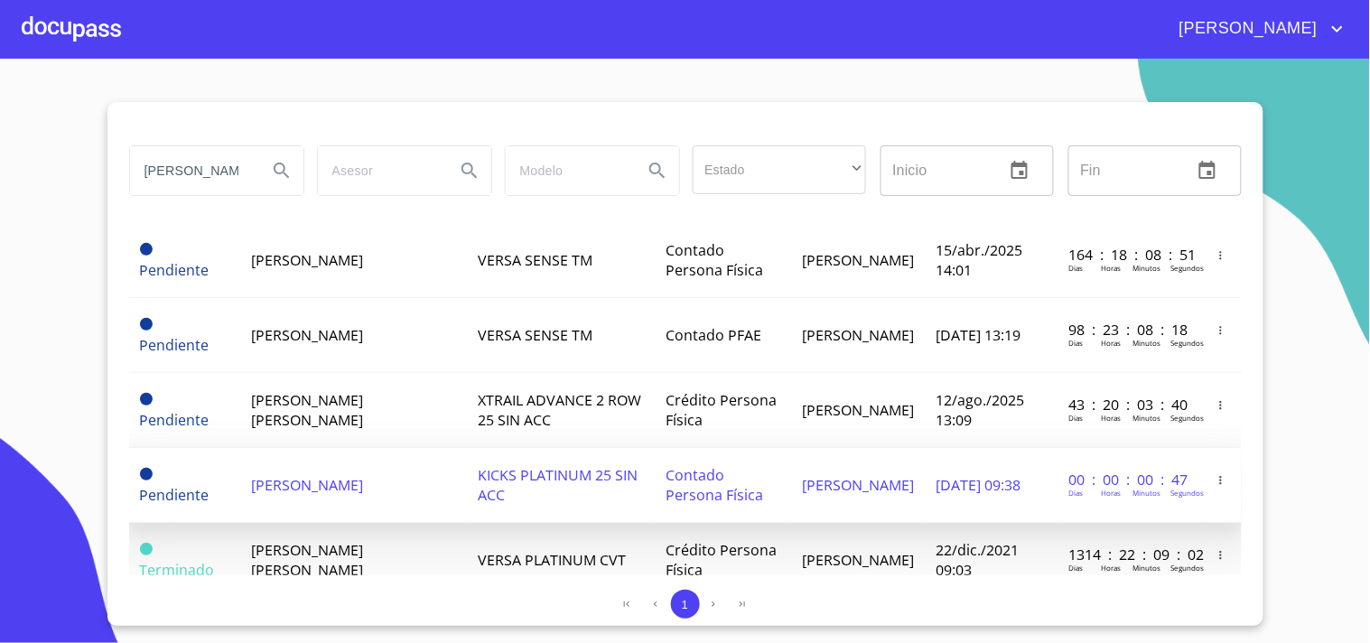
click at [392, 495] on td "[PERSON_NAME]" at bounding box center [354, 485] width 228 height 75
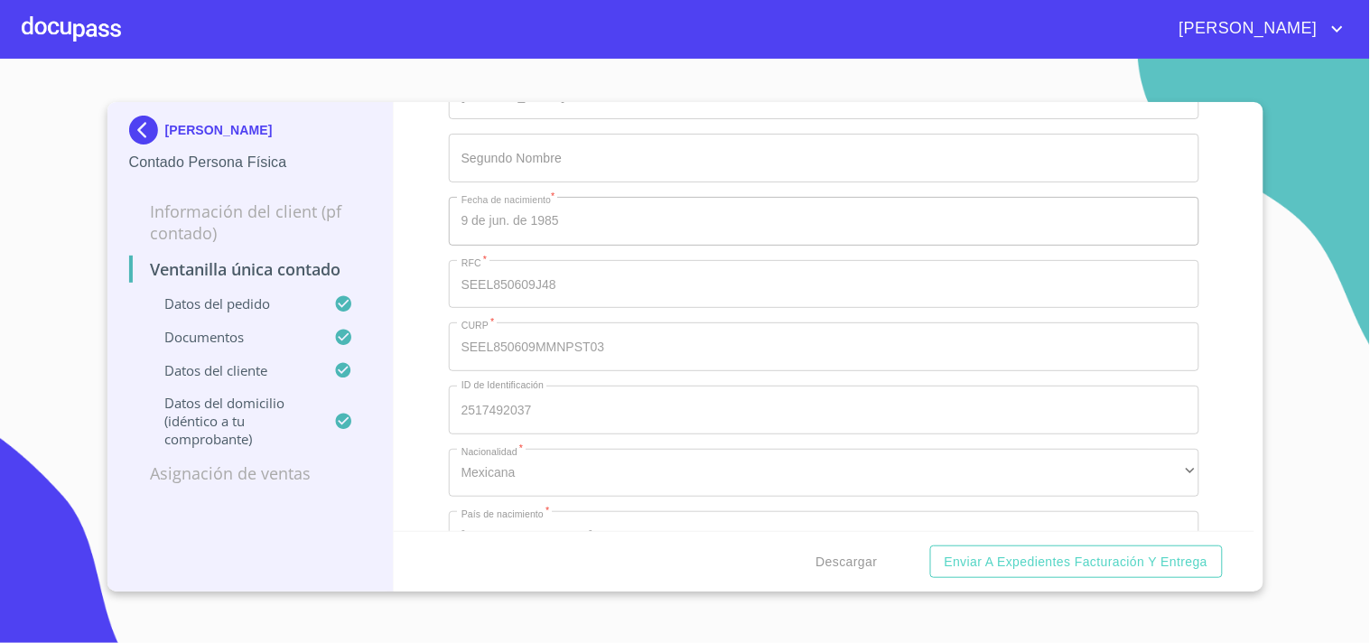
scroll to position [3510, 0]
click at [859, 546] on button "Descargar" at bounding box center [847, 561] width 76 height 33
click at [73, 19] on div at bounding box center [71, 29] width 99 height 58
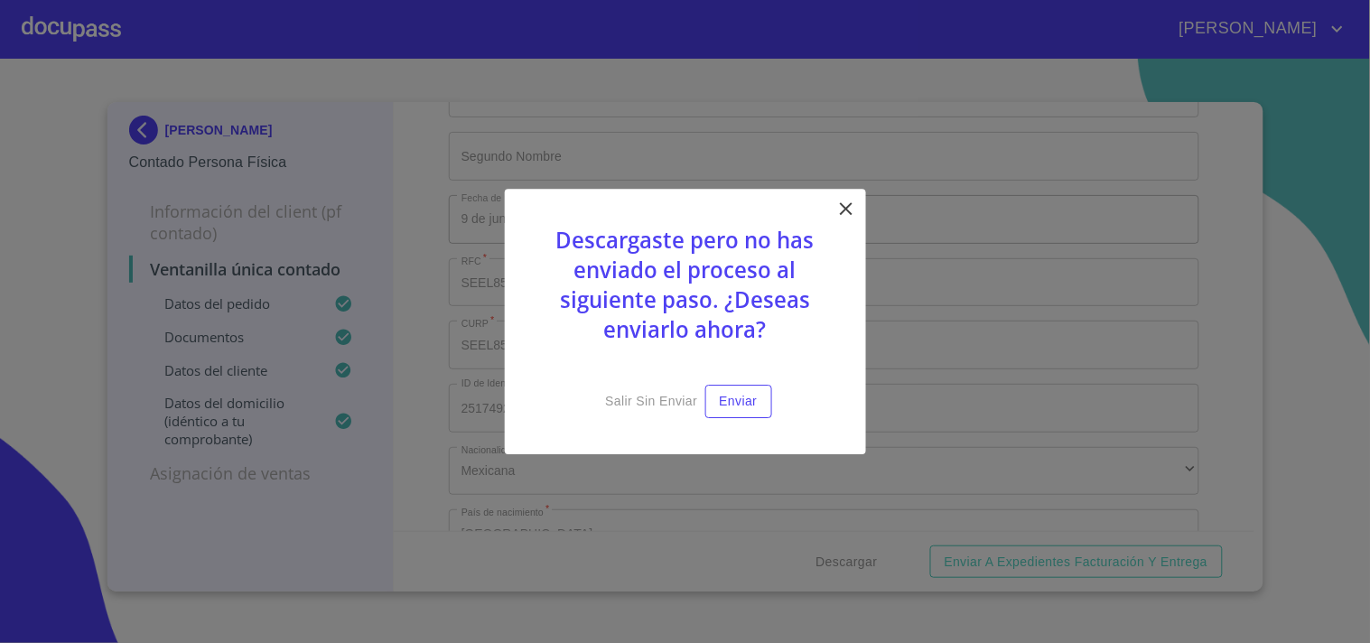
click at [847, 213] on icon at bounding box center [846, 209] width 22 height 22
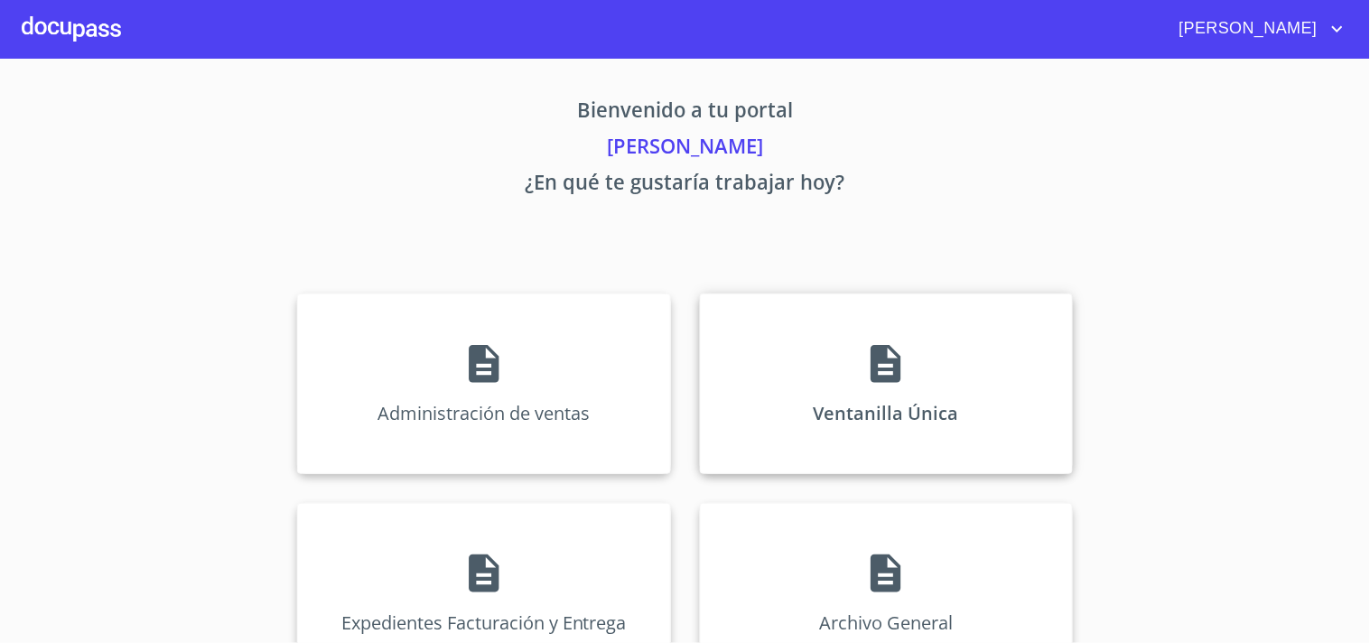
click at [944, 390] on div "Ventanilla Única" at bounding box center [886, 383] width 373 height 181
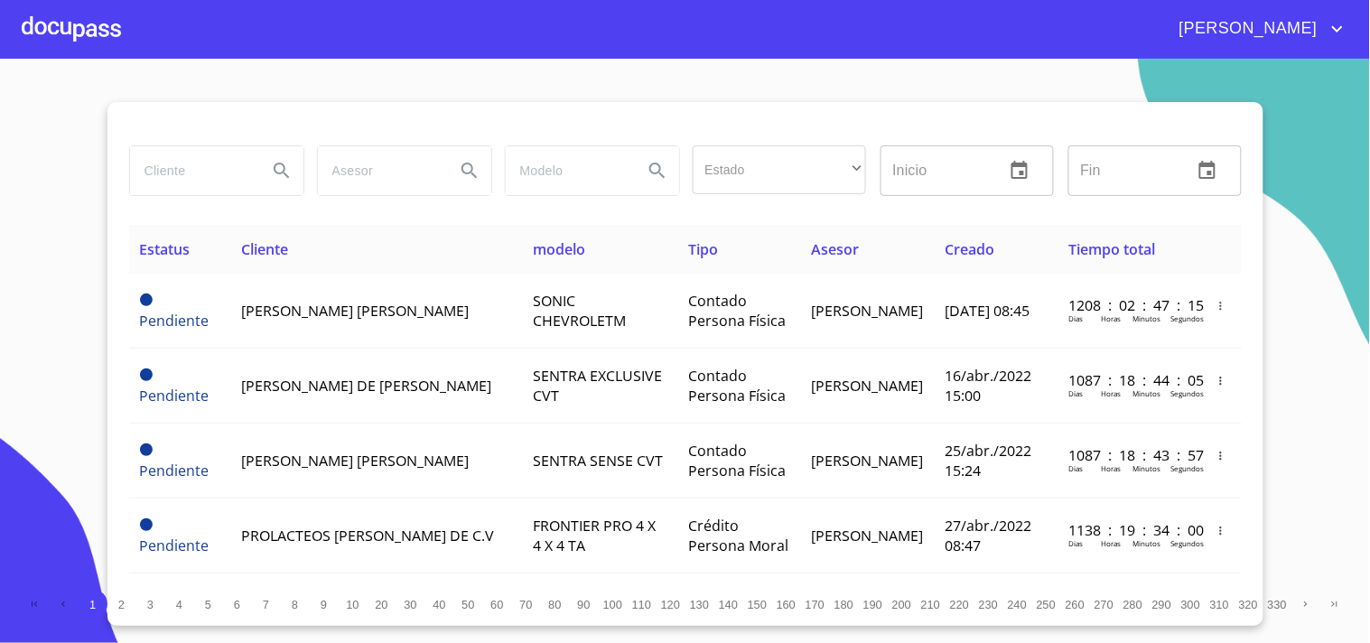
click at [218, 173] on input "search" at bounding box center [191, 170] width 123 height 49
type input "E"
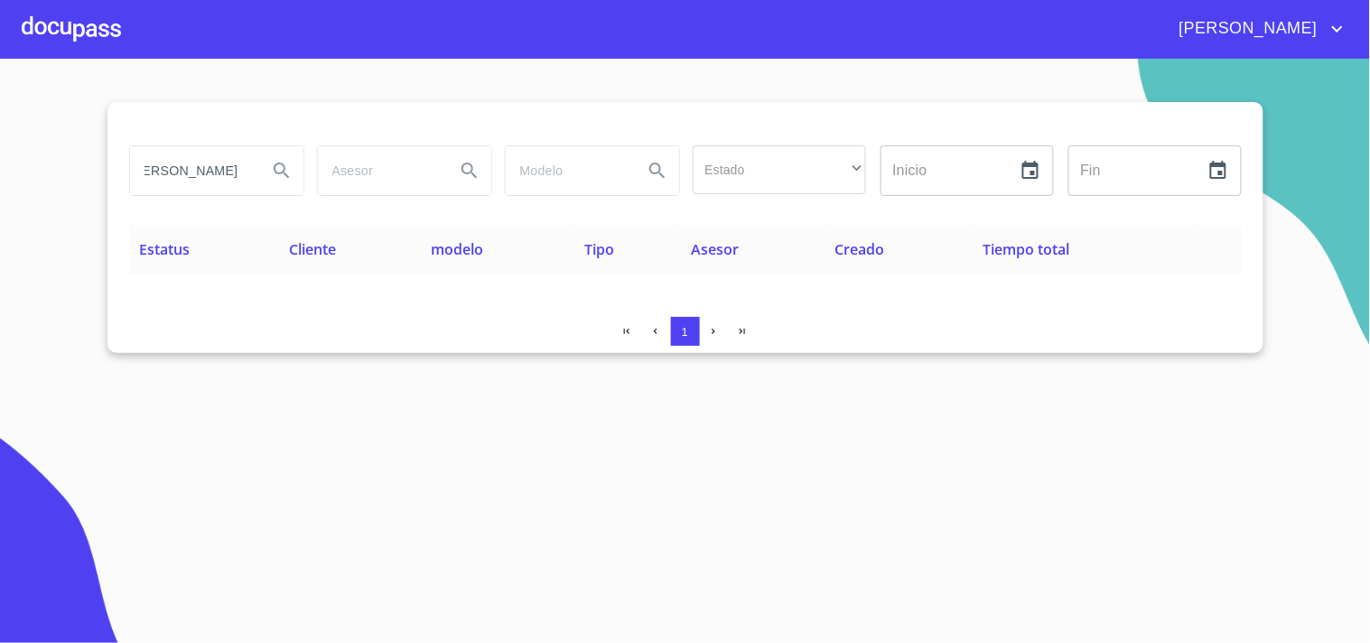
scroll to position [0, 46]
type input "[PERSON_NAME]"
click at [79, 34] on div at bounding box center [71, 29] width 99 height 58
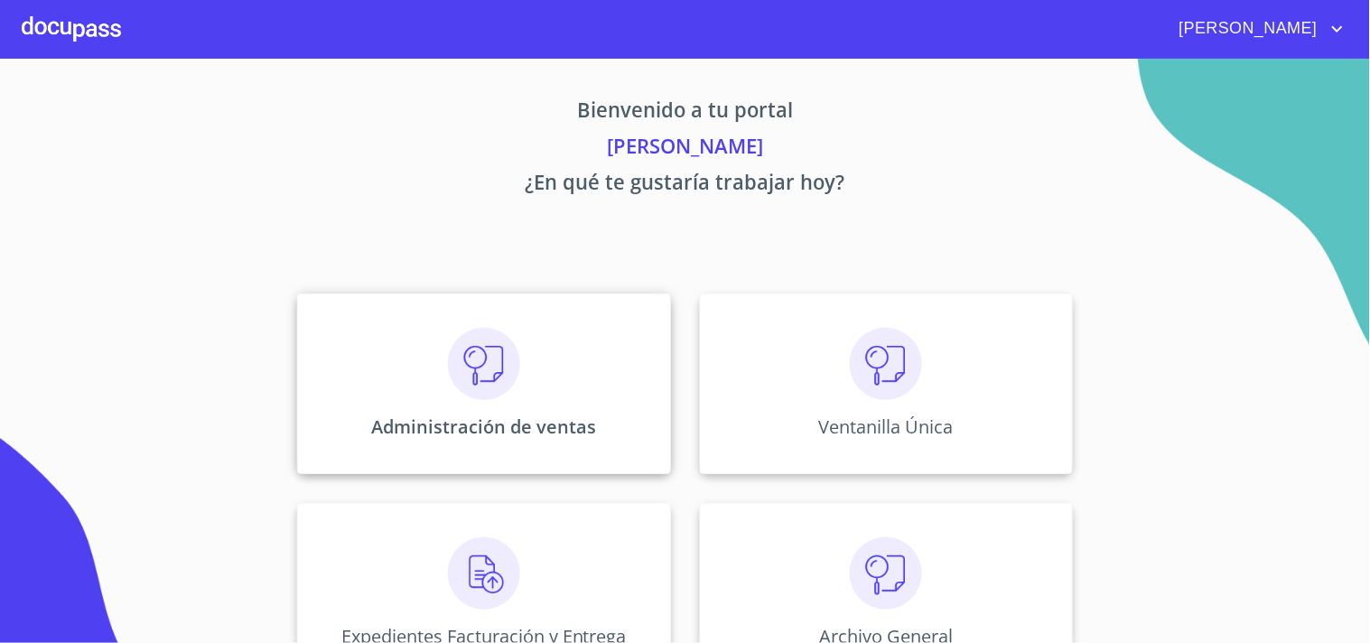
click at [432, 381] on div "Administración de ventas" at bounding box center [483, 383] width 373 height 181
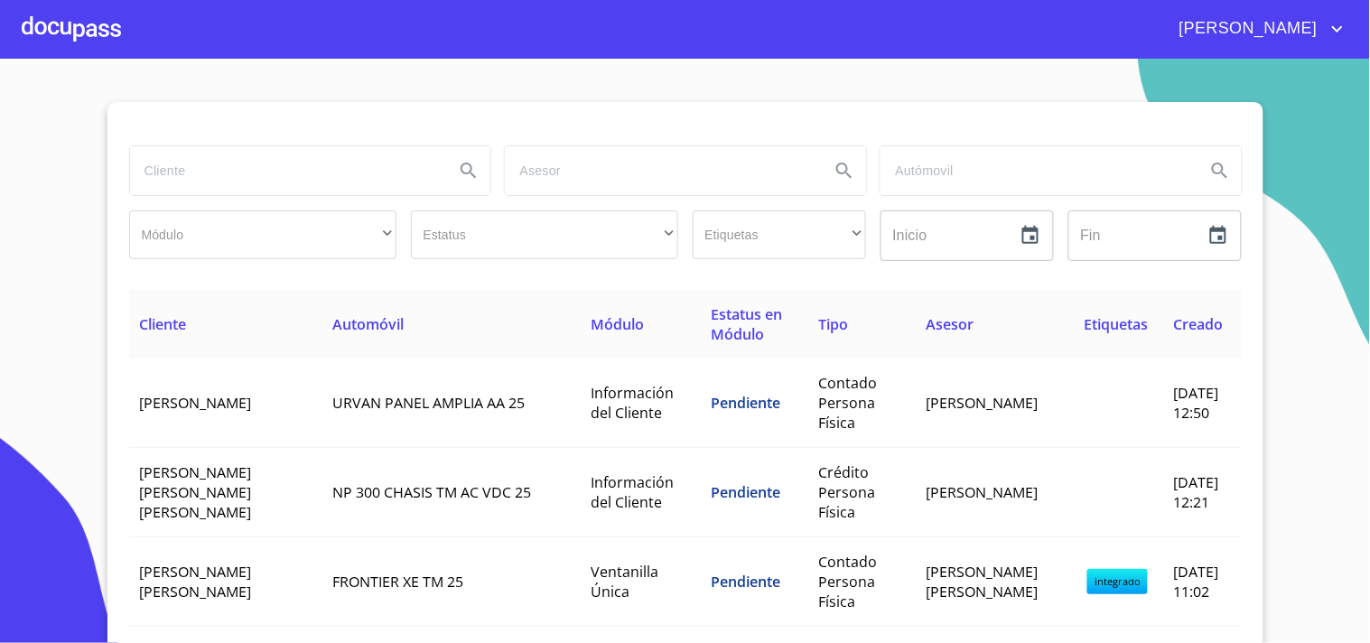
click at [284, 163] on input "search" at bounding box center [285, 170] width 311 height 49
type input "[PERSON_NAME]"
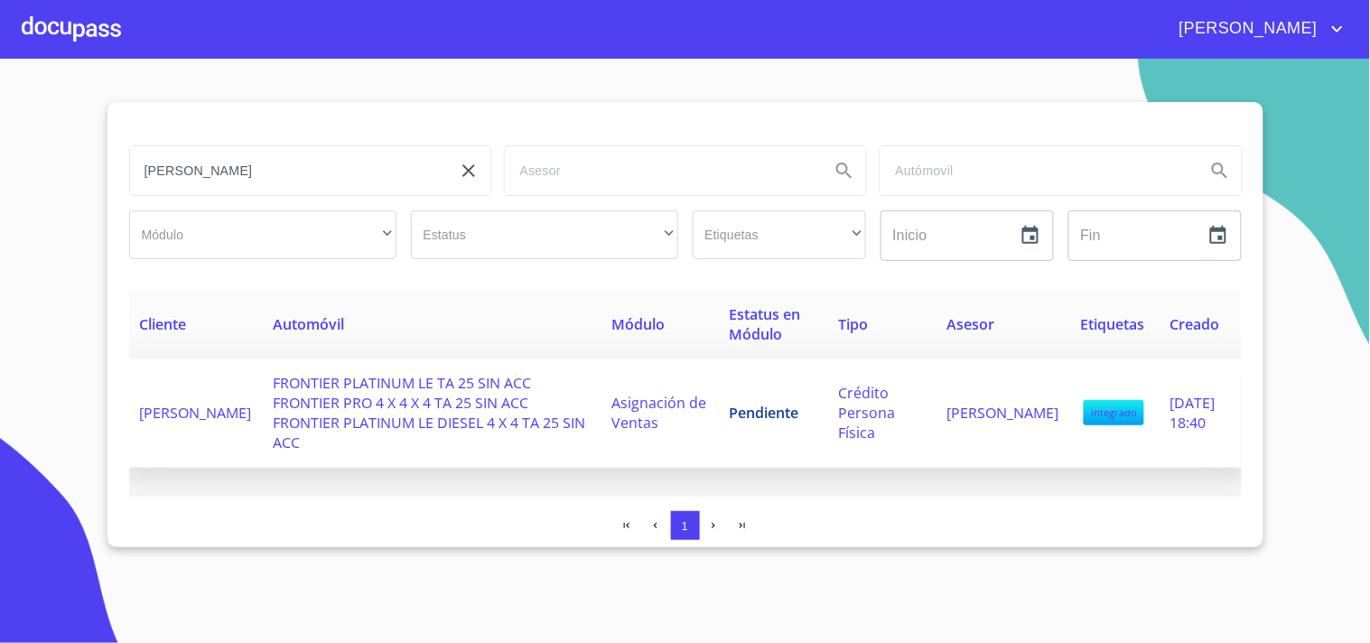
click at [473, 414] on span "FRONTIER PLATINUM LE TA 25 SIN ACC FRONTIER PRO 4 X 4 X 4 TA 25 SIN ACC FRONTIE…" at bounding box center [430, 412] width 312 height 79
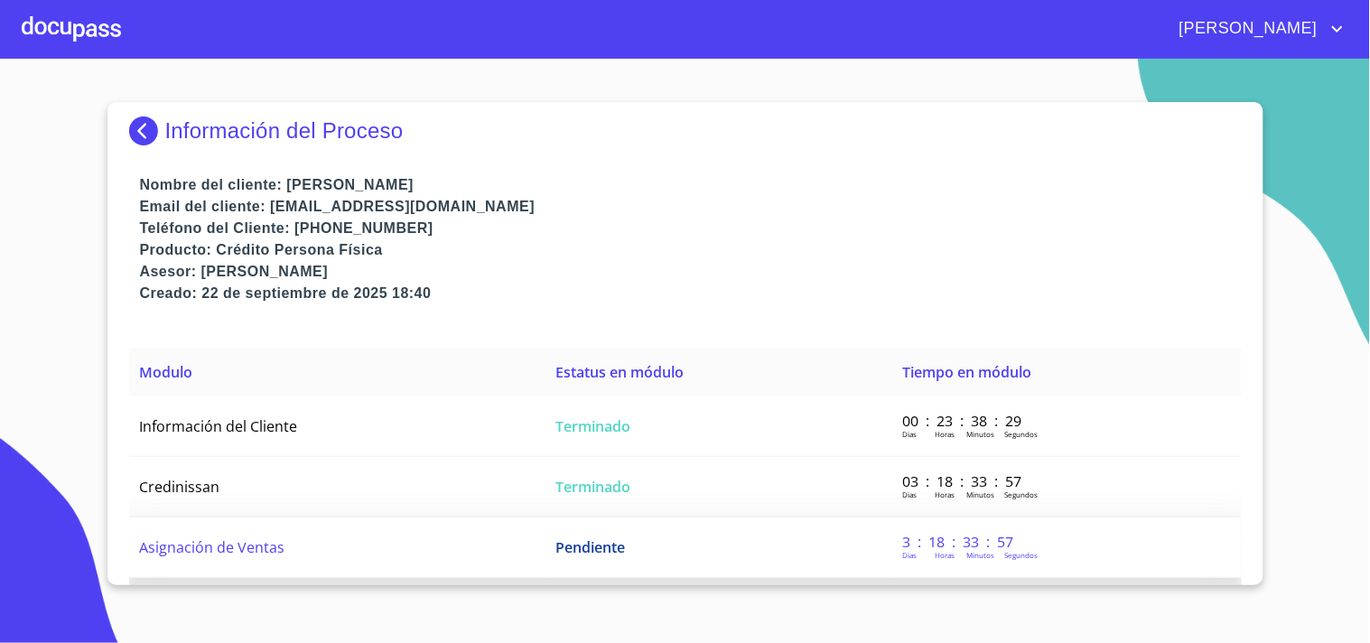
click at [867, 534] on td "Pendiente" at bounding box center [717, 547] width 347 height 60
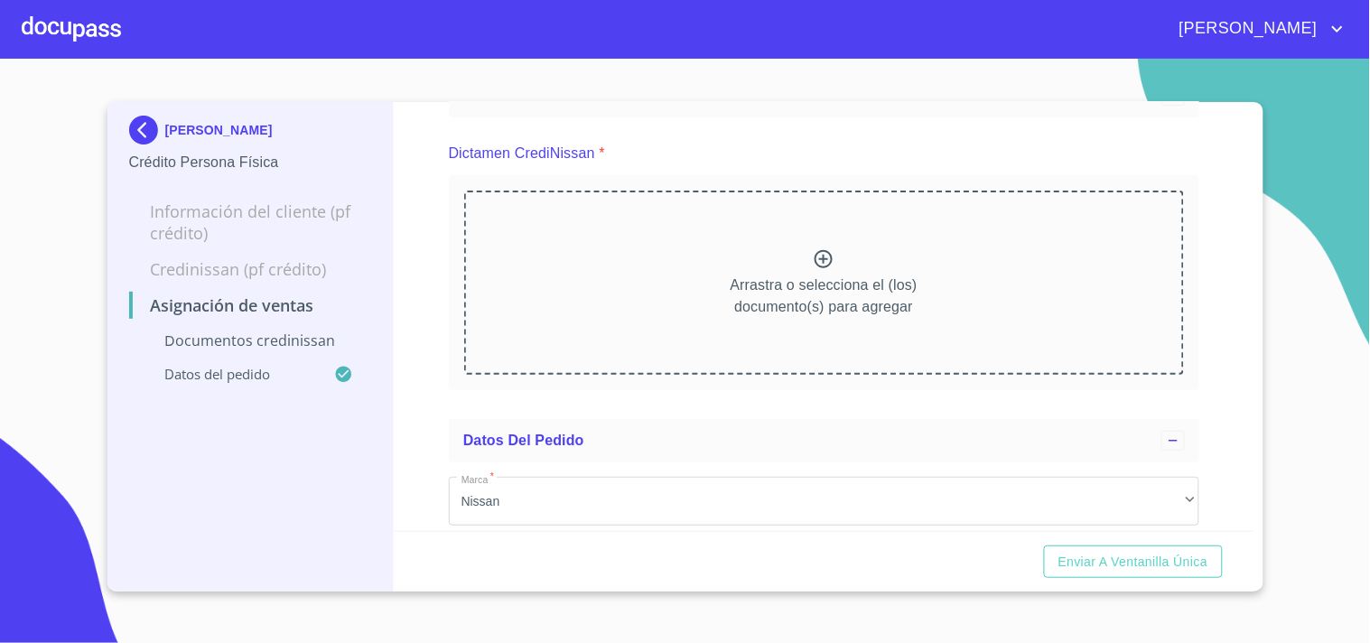
scroll to position [390, 0]
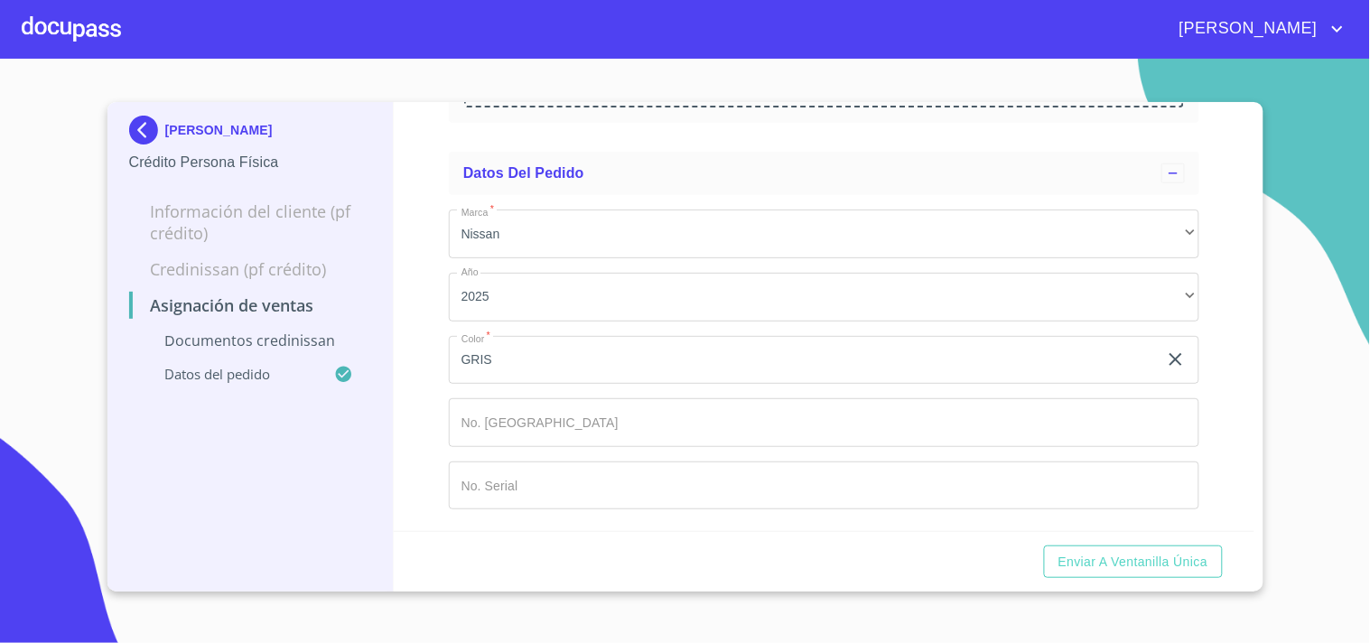
click at [86, 27] on div at bounding box center [71, 29] width 99 height 58
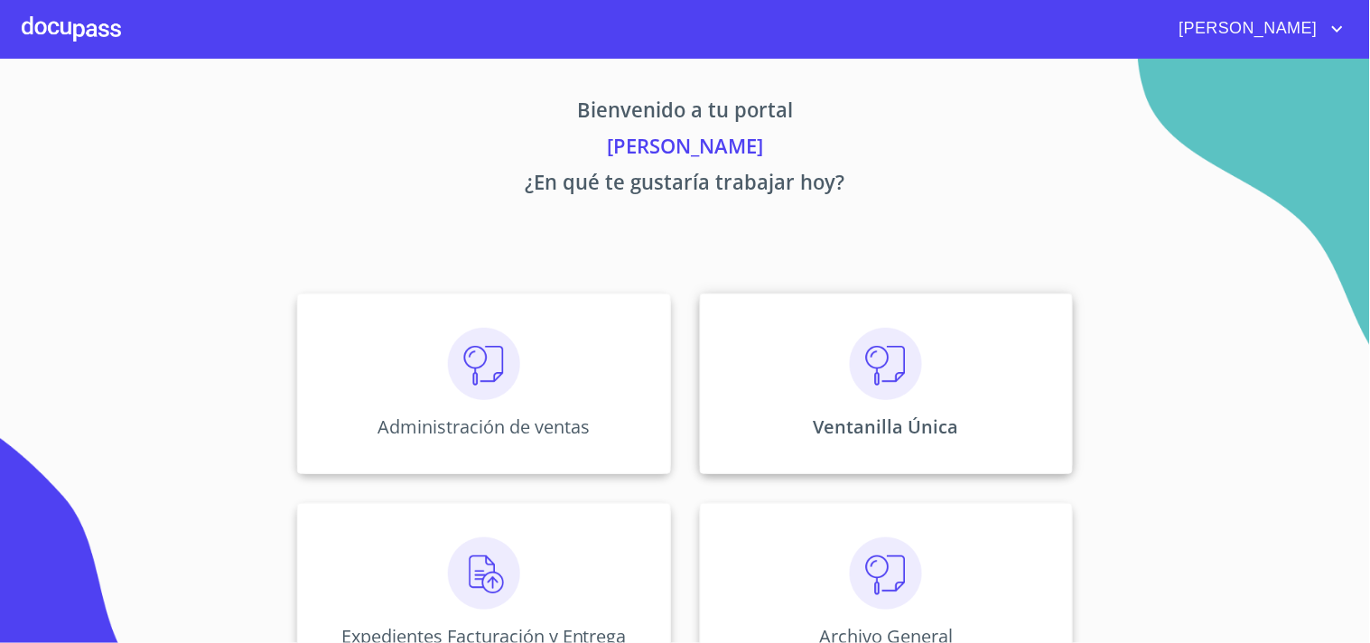
click at [850, 390] on img at bounding box center [886, 364] width 72 height 72
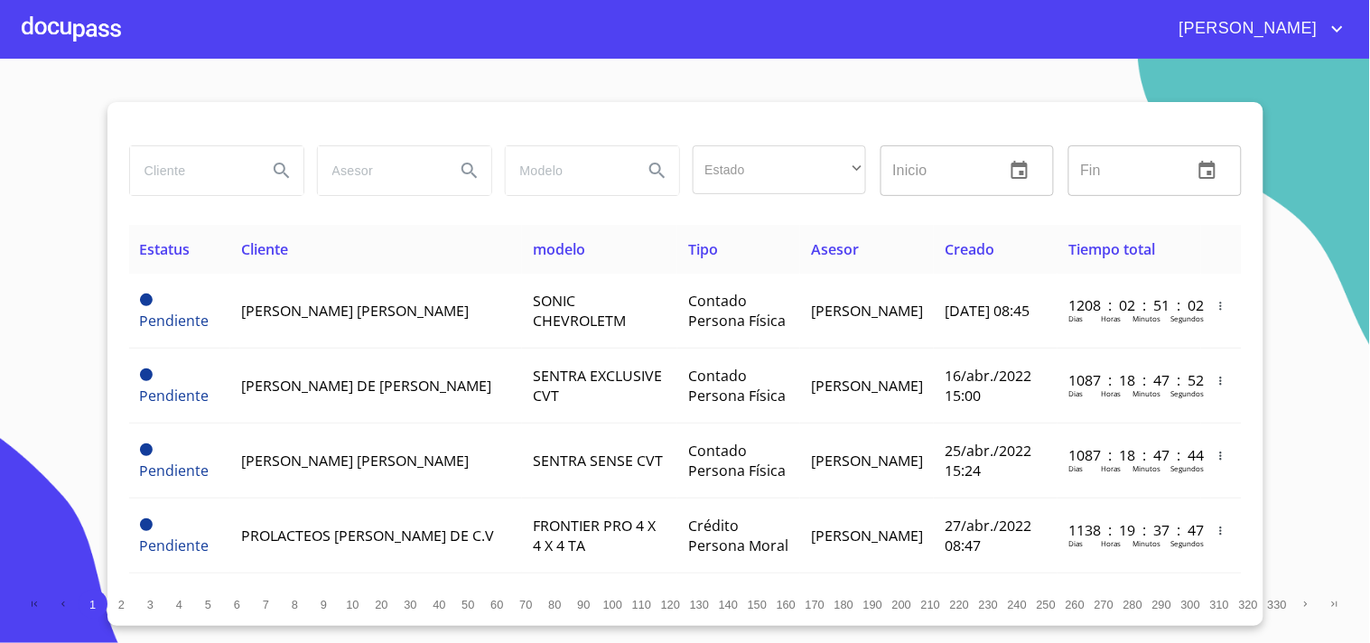
click at [164, 136] on div at bounding box center [685, 123] width 1112 height 43
click at [164, 163] on input "search" at bounding box center [191, 170] width 123 height 49
type input "[PERSON_NAME]"
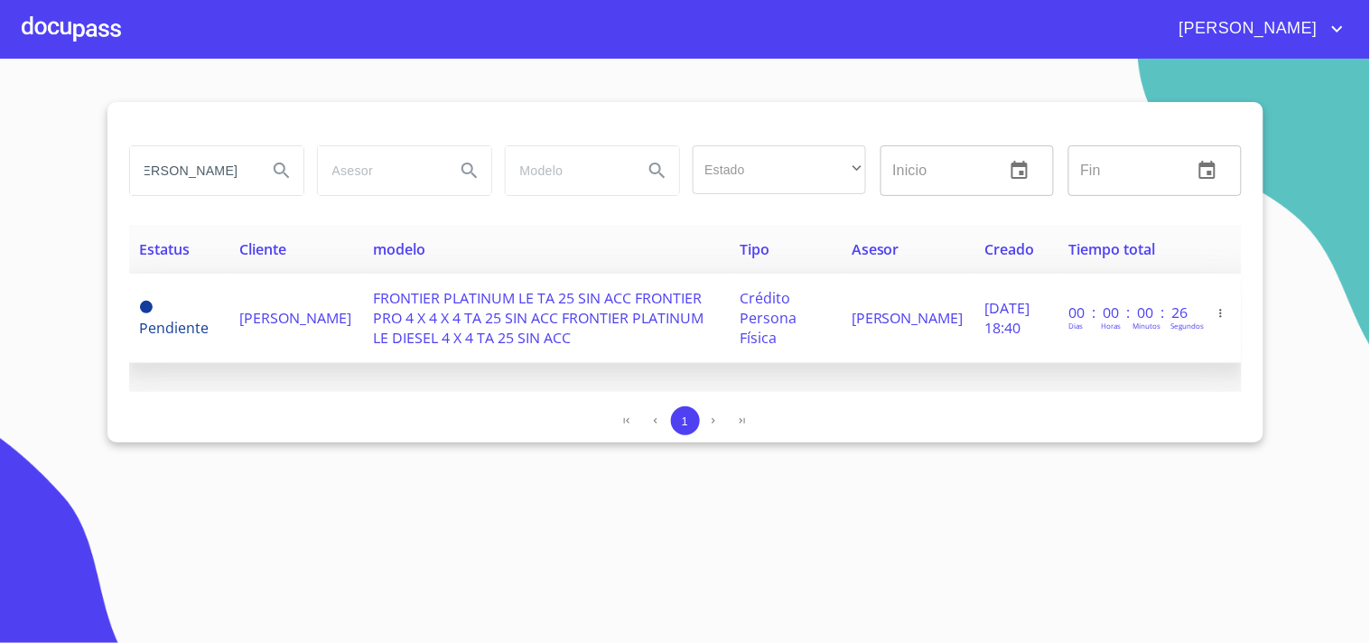
click at [367, 338] on td "FRONTIER PLATINUM LE TA 25 SIN ACC FRONTIER PRO 4 X 4 X 4 TA 25 SIN ACC FRONTIE…" at bounding box center [546, 318] width 367 height 89
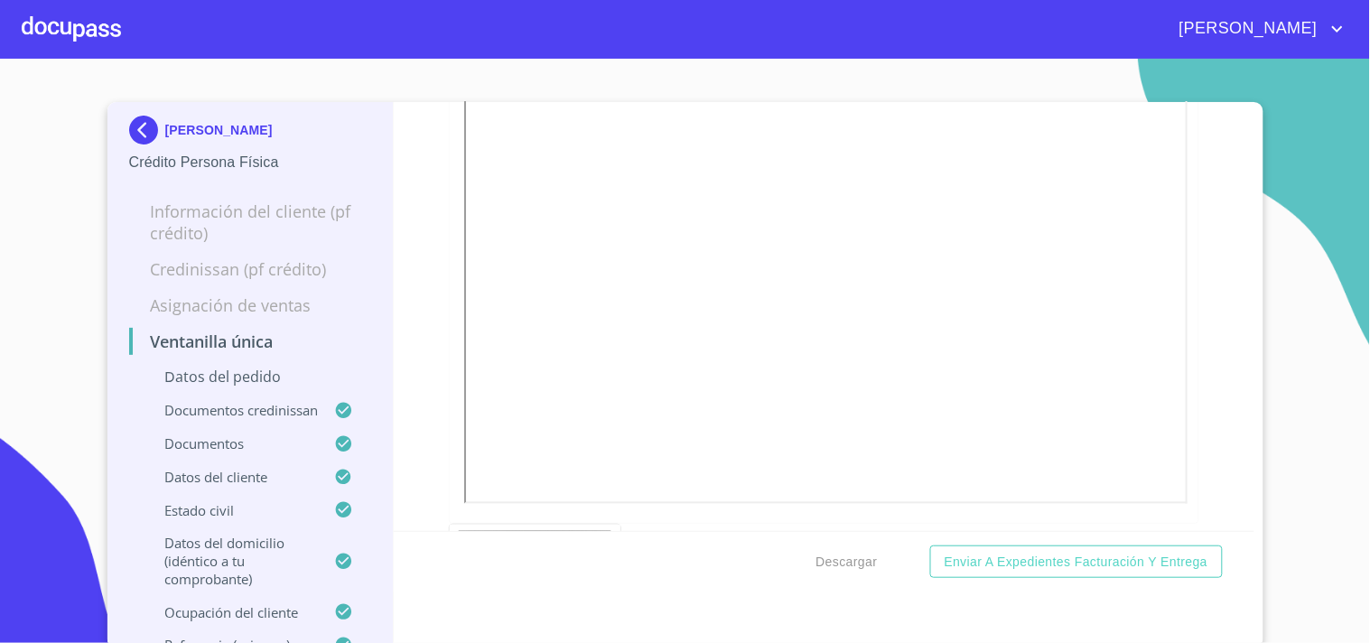
scroll to position [5918, 0]
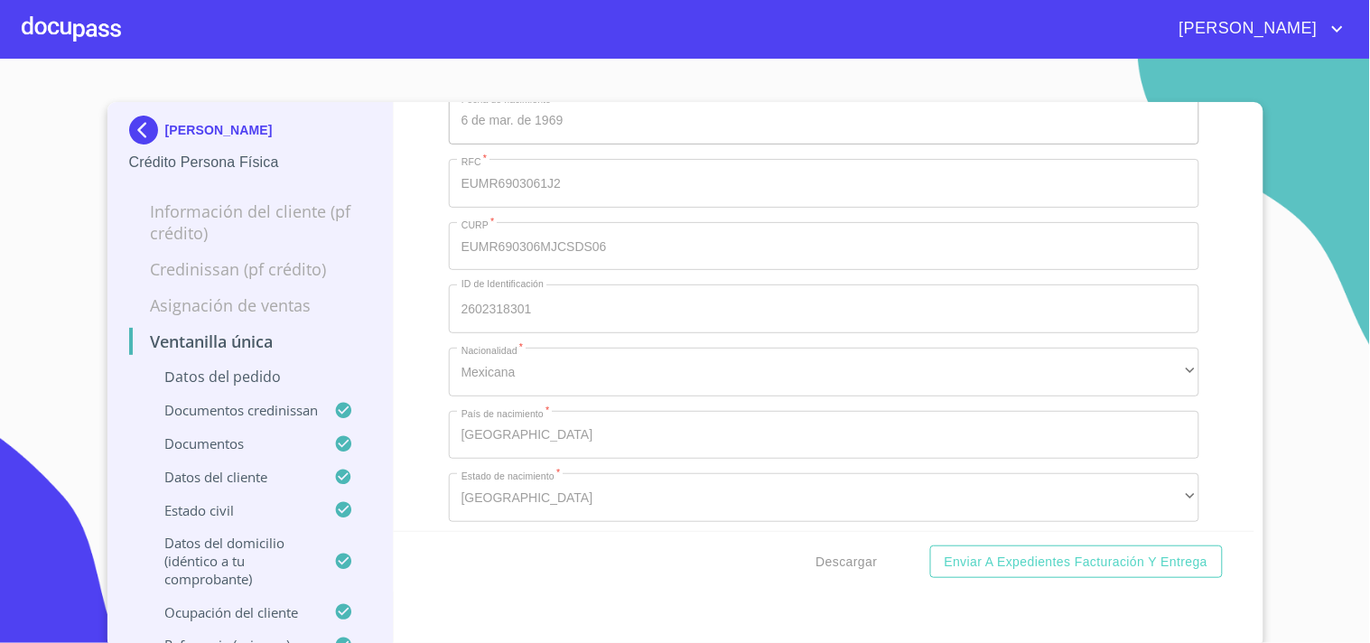
scroll to position [6922, 0]
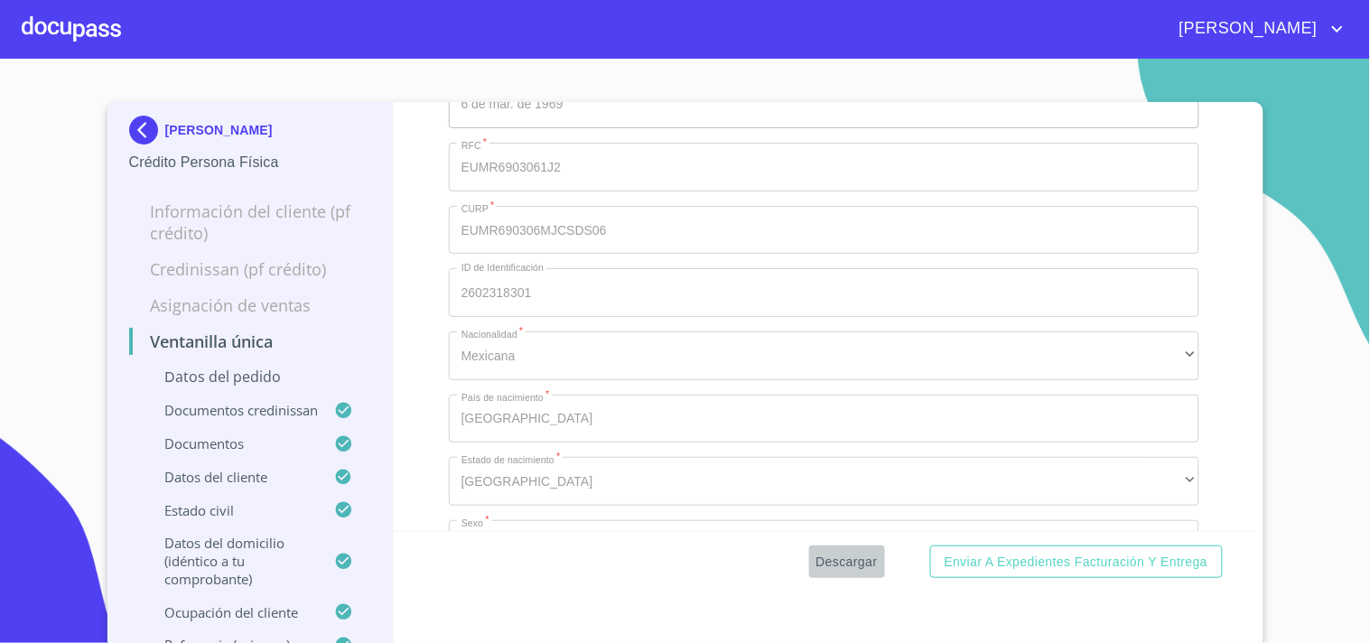
click at [832, 574] on button "Descargar" at bounding box center [847, 561] width 76 height 33
click at [121, 31] on div "[PERSON_NAME]" at bounding box center [734, 28] width 1227 height 29
click at [88, 36] on div at bounding box center [71, 29] width 99 height 58
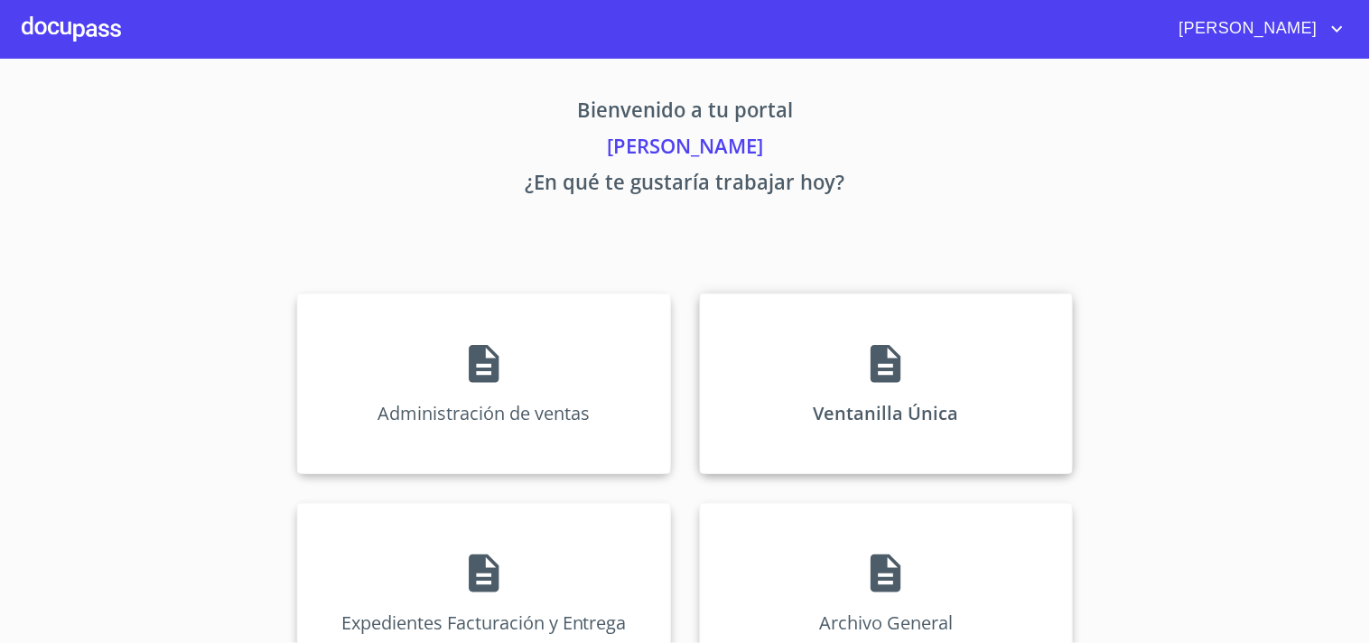
click at [873, 330] on div "Ventanilla Única" at bounding box center [886, 383] width 373 height 181
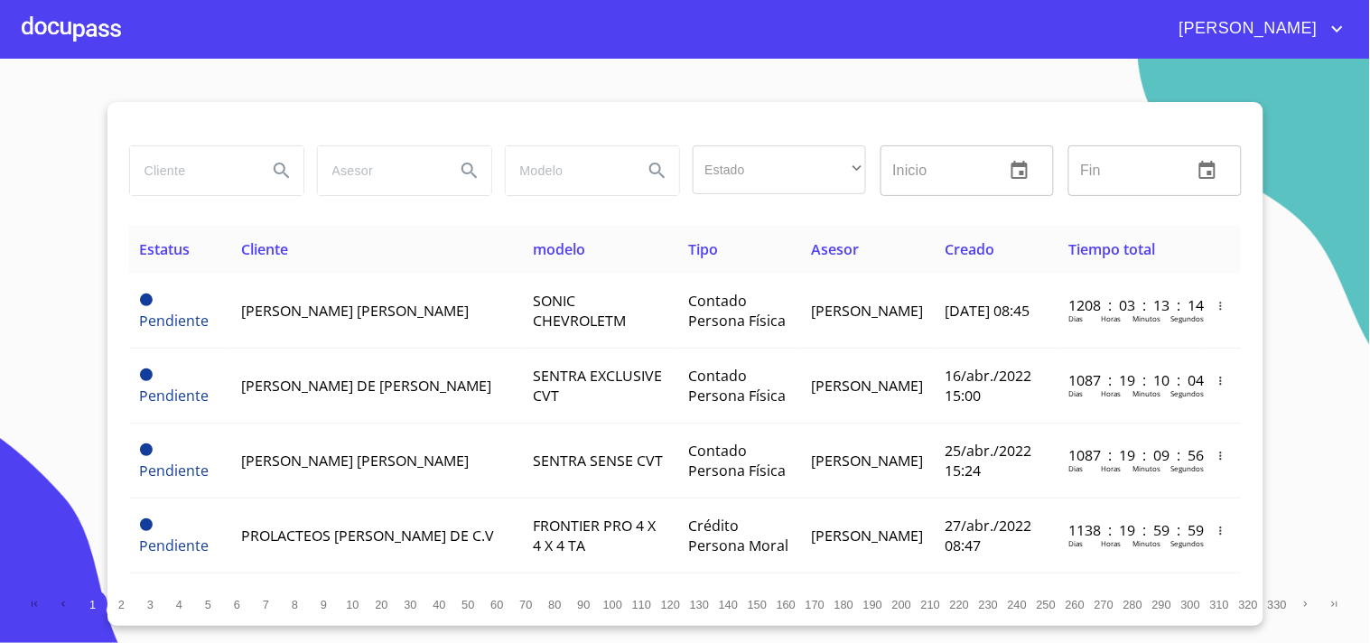
click at [236, 181] on input "search" at bounding box center [191, 170] width 123 height 49
type input "MARCO MIGUEL"
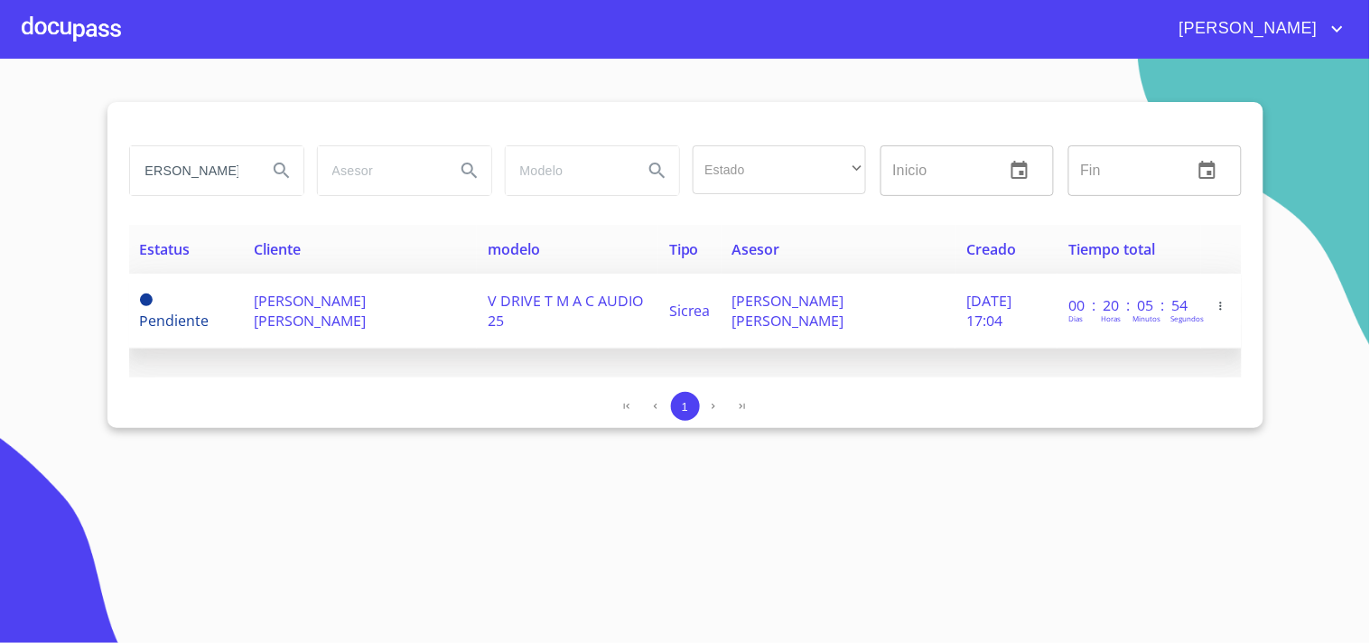
scroll to position [0, 0]
click at [563, 295] on span "V DRIVE T M A C AUDIO 25" at bounding box center [565, 311] width 155 height 40
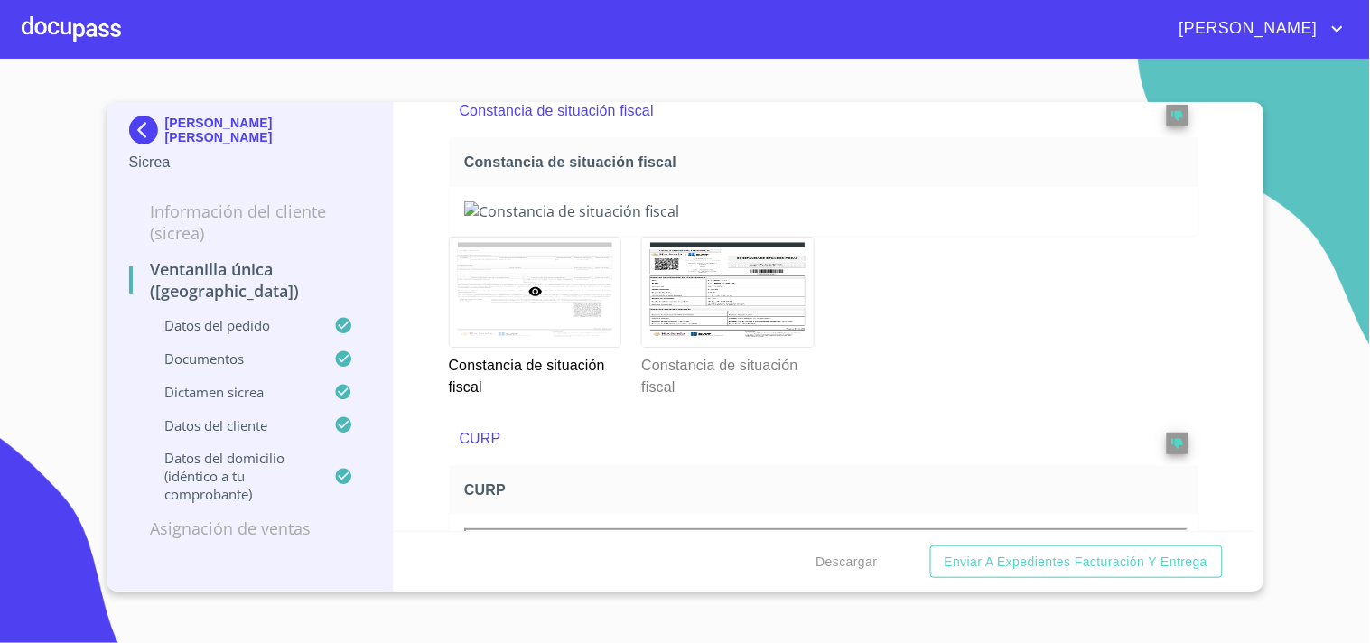
scroll to position [1906, 0]
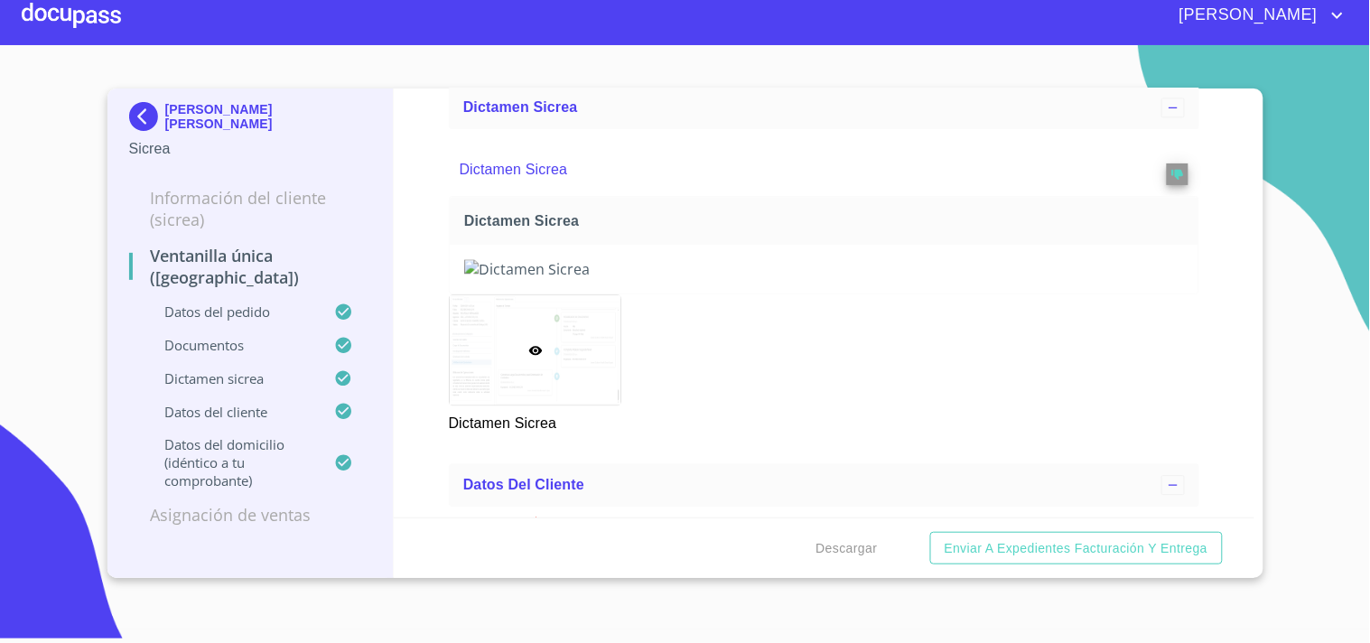
scroll to position [2891, 0]
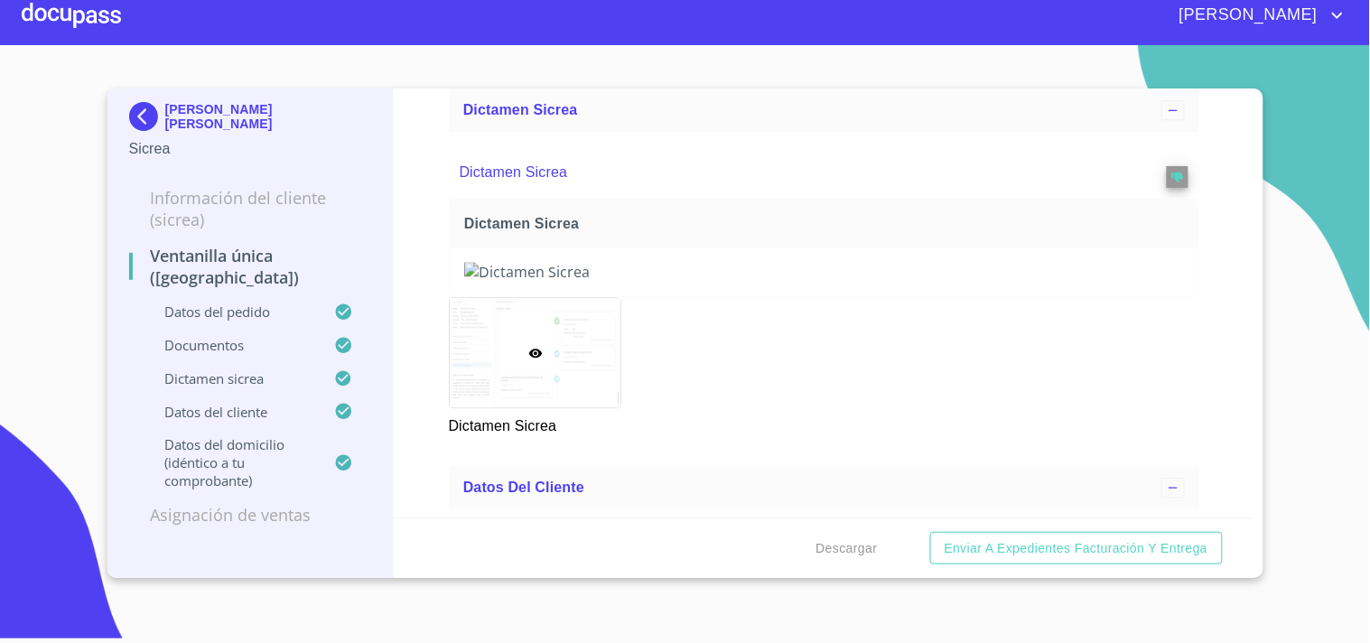
click at [859, 534] on button "Descargar" at bounding box center [847, 548] width 76 height 33
click at [61, 19] on div at bounding box center [71, 15] width 99 height 58
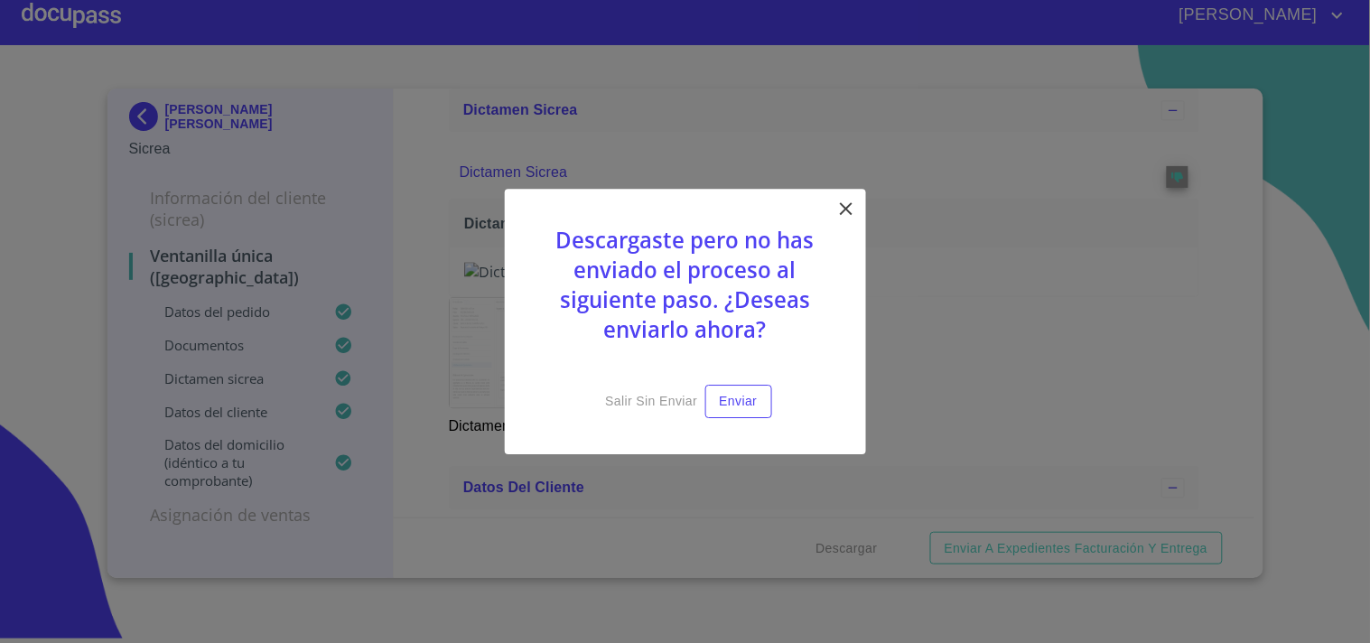
click at [844, 199] on icon at bounding box center [846, 209] width 22 height 22
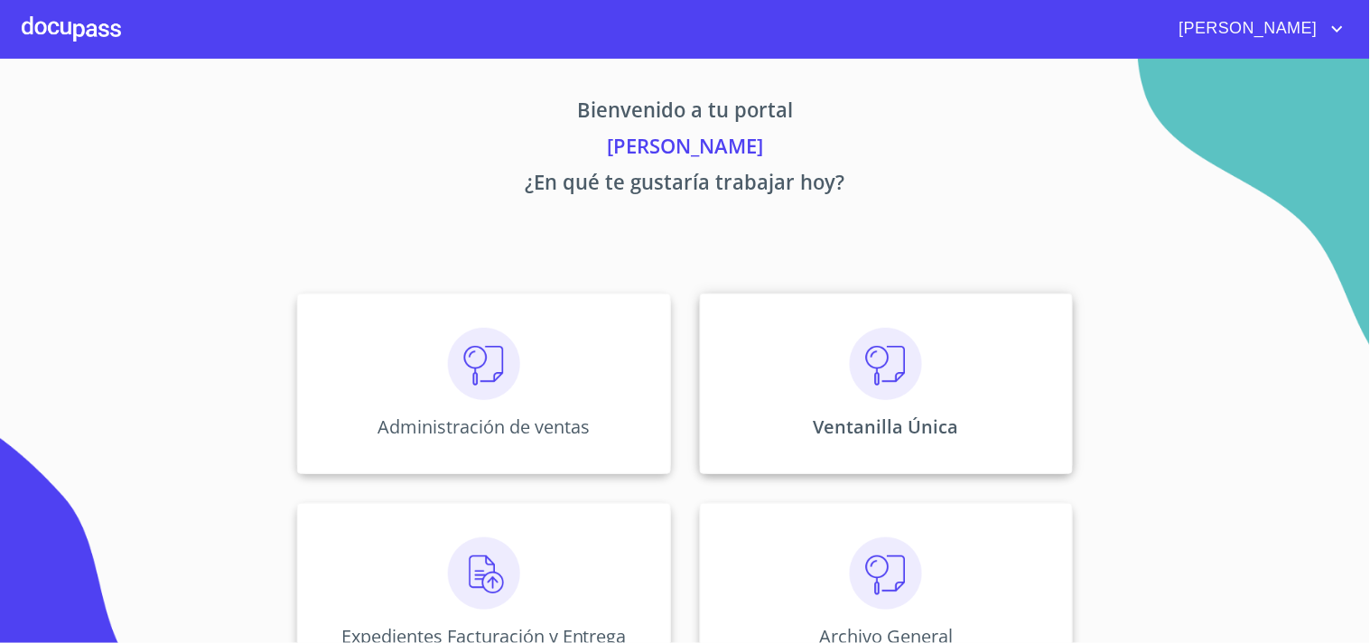
click at [980, 400] on div "Ventanilla Única" at bounding box center [886, 383] width 373 height 181
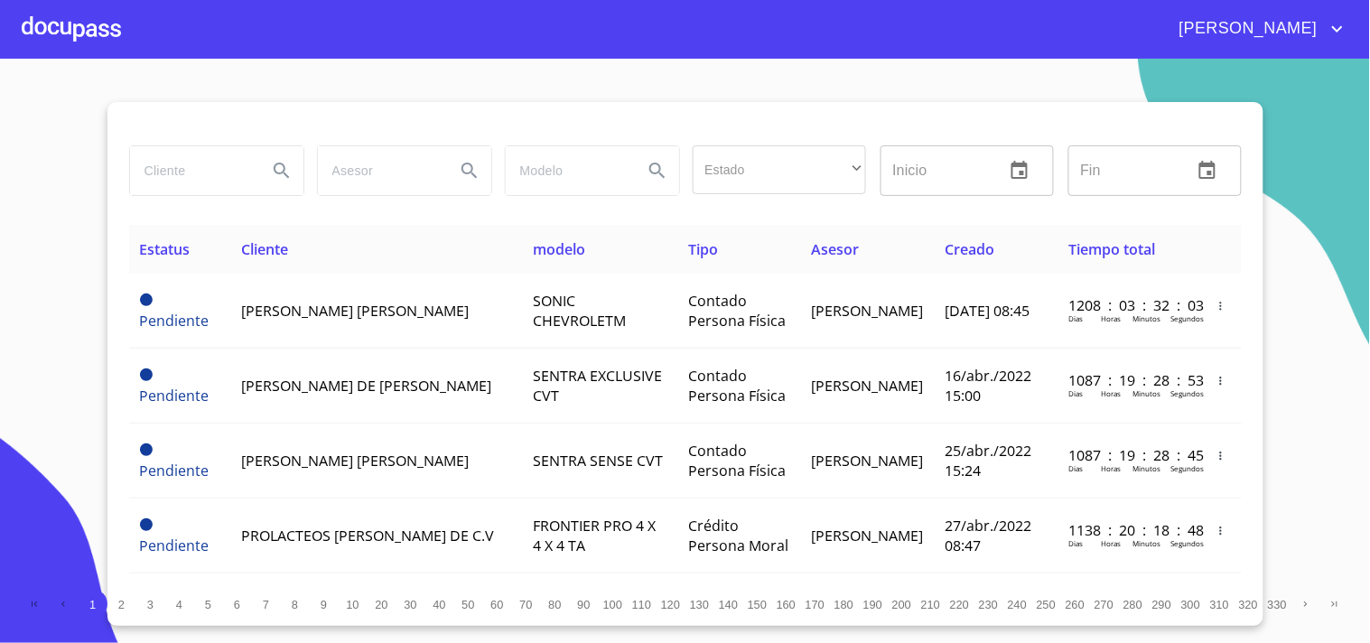
click at [161, 160] on input "search" at bounding box center [191, 170] width 123 height 49
type input "m"
type input "MARCO MIGUEL"
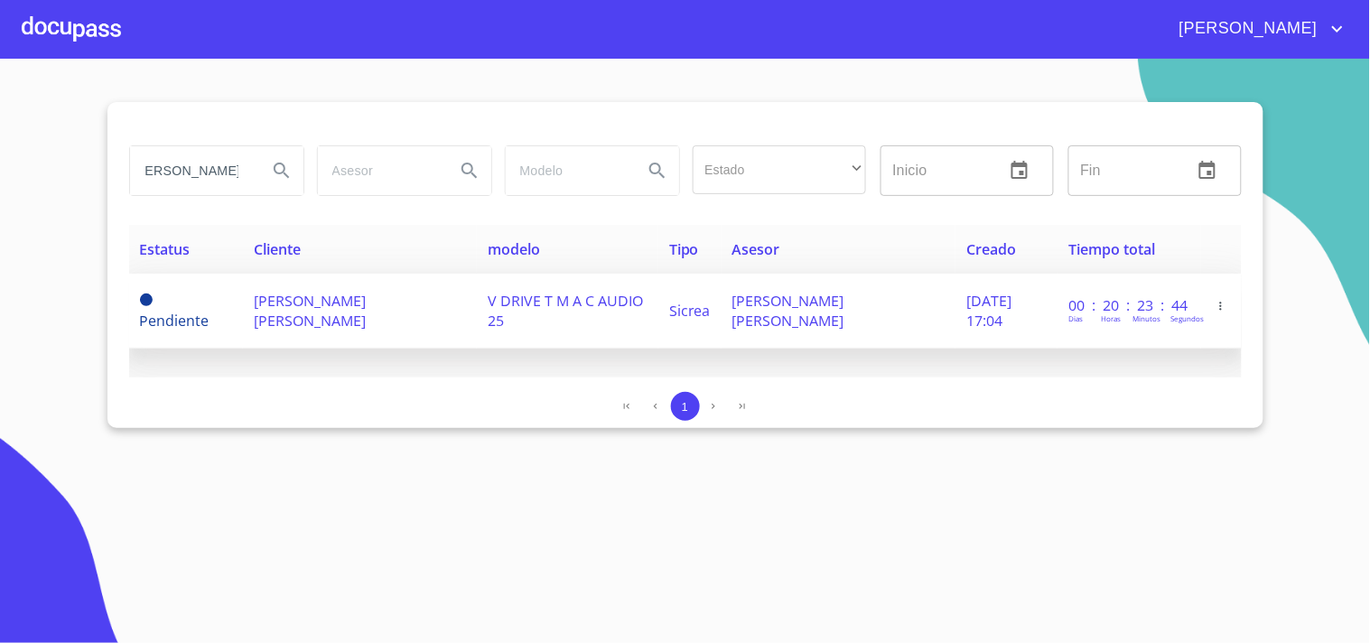
click at [286, 311] on span "[PERSON_NAME] [PERSON_NAME]" at bounding box center [310, 311] width 112 height 40
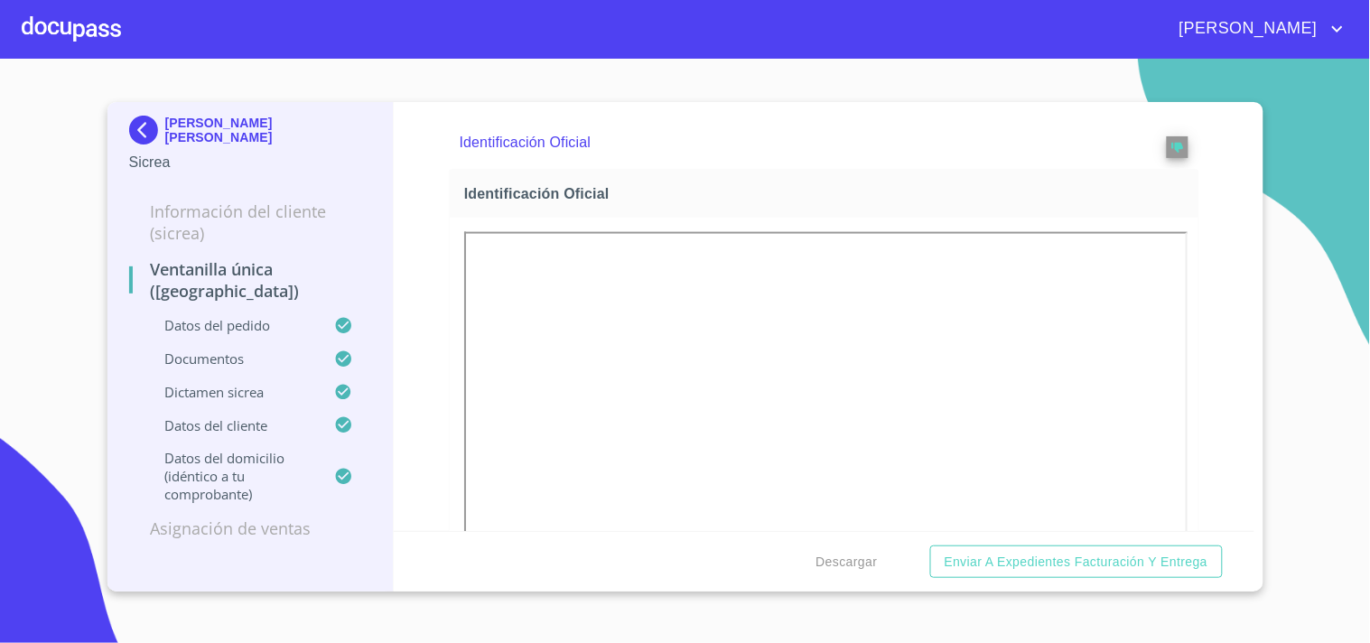
scroll to position [702, 0]
